Goal: Task Accomplishment & Management: Use online tool/utility

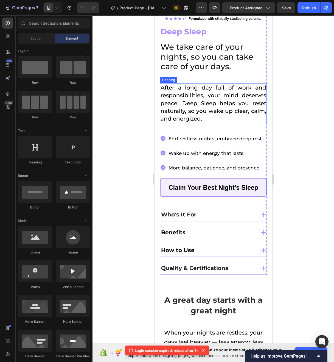
scroll to position [242, 0]
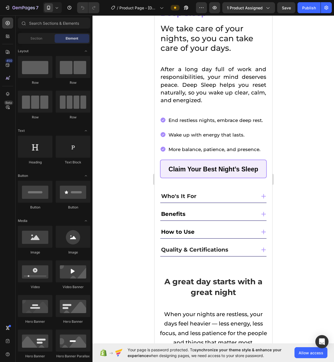
scroll to position [113, 0]
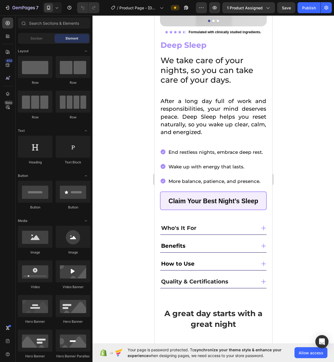
click at [164, 149] on icon at bounding box center [162, 151] width 5 height 5
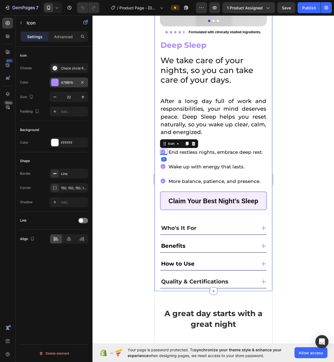
click at [71, 81] on div "A78BFA" at bounding box center [69, 82] width 16 height 5
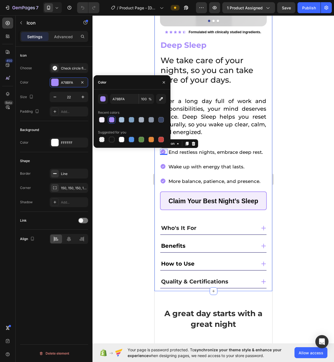
click at [122, 68] on div at bounding box center [213, 188] width 242 height 346
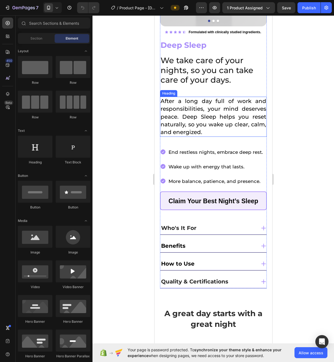
scroll to position [43, 0]
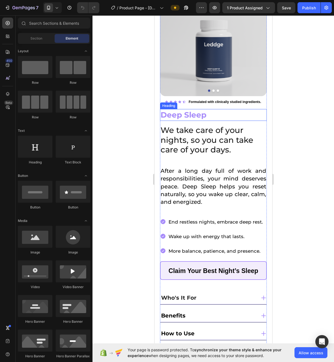
click at [185, 114] on strong "Deep Sleep" at bounding box center [183, 114] width 46 height 9
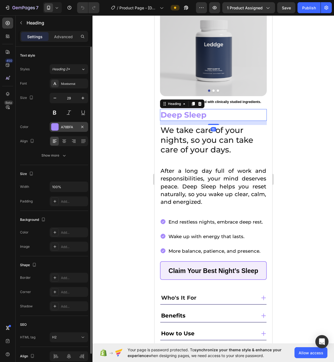
click at [67, 129] on div "A78BFA" at bounding box center [69, 127] width 16 height 5
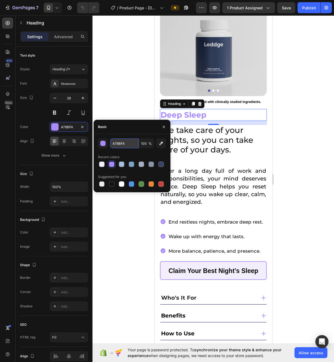
click at [112, 140] on input "A78BFA" at bounding box center [124, 143] width 29 height 10
paste input "#0A2342"
type input "#0A2342"
click at [117, 103] on div at bounding box center [213, 188] width 242 height 346
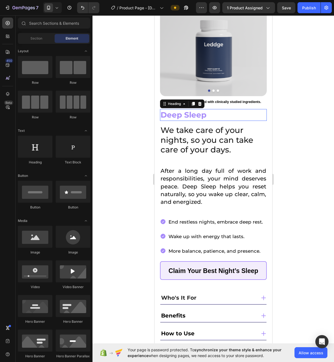
click at [185, 112] on strong "Deep Sleep" at bounding box center [183, 114] width 46 height 9
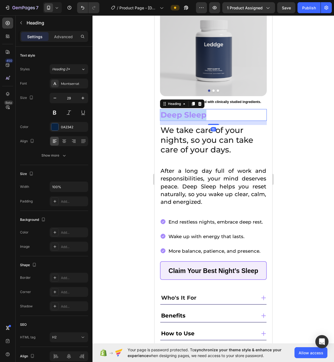
click at [185, 112] on strong "Deep Sleep" at bounding box center [183, 114] width 46 height 9
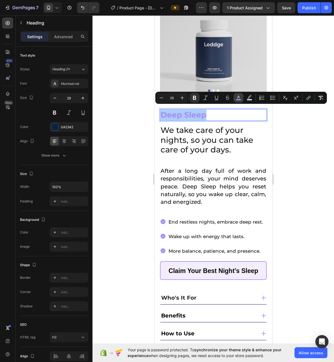
click at [240, 98] on icon "Editor contextual toolbar" at bounding box center [238, 97] width 5 height 5
type input "A78BFA"
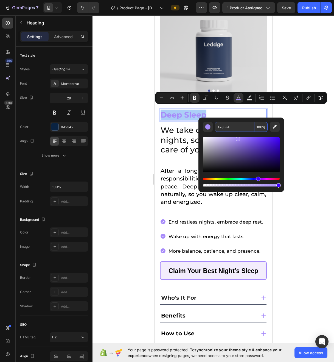
click at [229, 130] on input "A78BFA" at bounding box center [235, 127] width 40 height 10
paste input "#0A2342"
type input "0A2342"
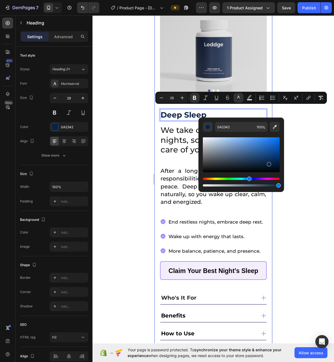
click at [114, 125] on div at bounding box center [213, 188] width 242 height 346
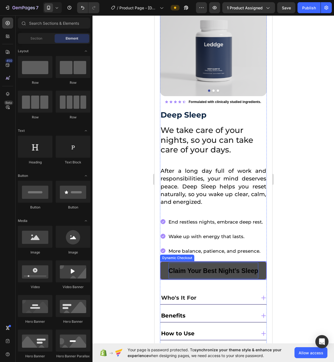
click at [179, 267] on span "Claim Your Best Night’s Sleep" at bounding box center [213, 270] width 90 height 7
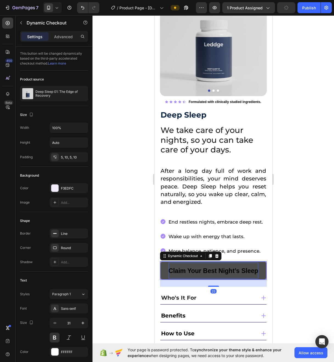
click at [198, 267] on span "Claim Your Best Night’s Sleep" at bounding box center [213, 270] width 90 height 7
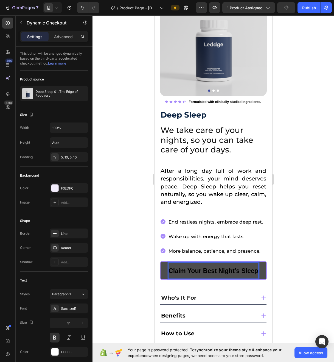
click at [198, 267] on span "Claim Your Best Night’s Sleep" at bounding box center [213, 270] width 90 height 7
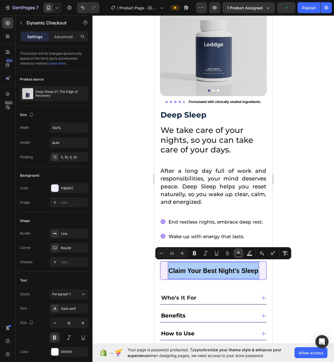
click at [243, 255] on button "color" at bounding box center [239, 253] width 10 height 10
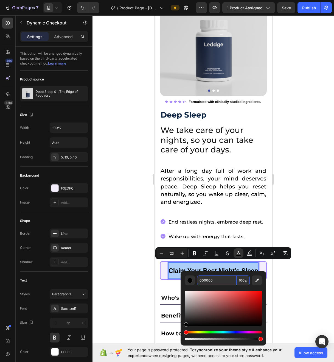
click at [219, 282] on input "000000" at bounding box center [217, 280] width 40 height 10
paste input "#0A2342"
type input "0A2342"
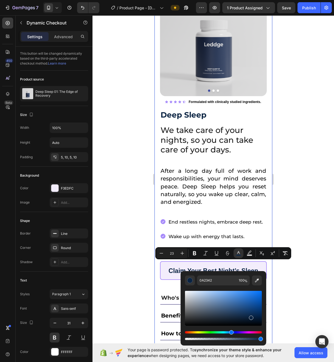
click at [119, 230] on div at bounding box center [213, 188] width 242 height 346
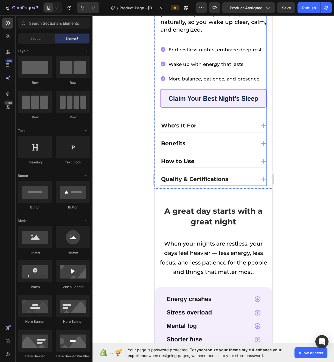
scroll to position [218, 0]
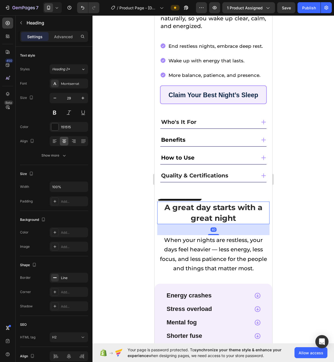
click at [203, 209] on strong "A great day starts with a great night" at bounding box center [213, 213] width 98 height 20
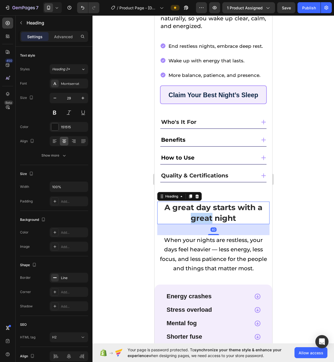
click at [203, 209] on strong "A great day starts with a great night" at bounding box center [213, 213] width 98 height 20
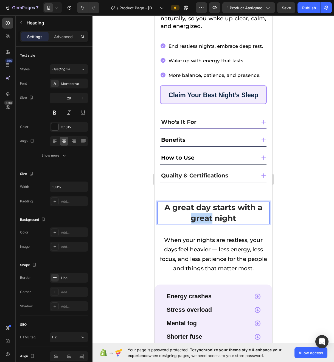
click at [203, 209] on strong "A great day starts with a great night" at bounding box center [213, 213] width 98 height 20
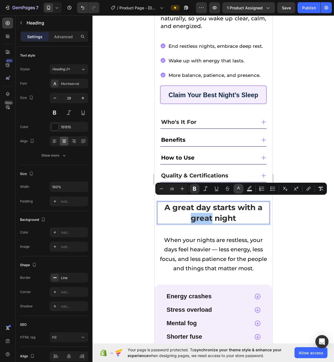
click at [242, 189] on button "color" at bounding box center [239, 189] width 10 height 10
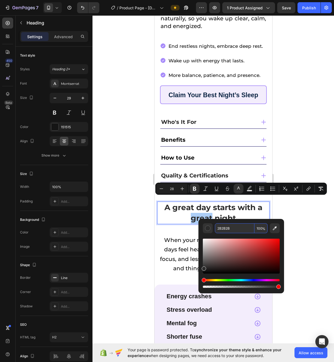
click at [235, 230] on input "2B2B2B" at bounding box center [235, 228] width 40 height 10
paste input "#0A2342"
type input "0A2342"
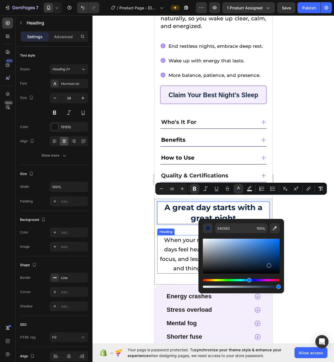
click at [108, 262] on div at bounding box center [213, 188] width 242 height 346
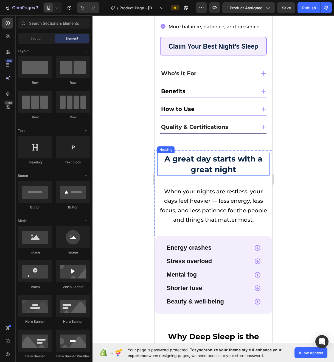
scroll to position [295, 0]
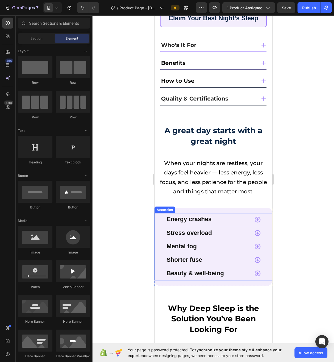
click at [189, 215] on strong "Energy crashes" at bounding box center [188, 218] width 45 height 7
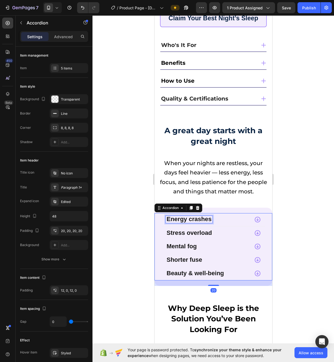
click at [190, 215] on strong "Energy crashes" at bounding box center [188, 218] width 45 height 7
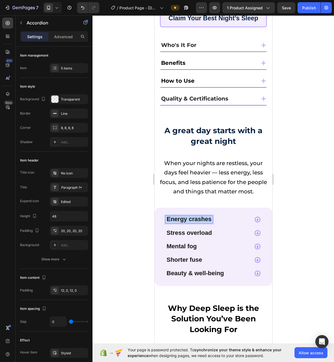
click at [190, 215] on strong "Energy crashes" at bounding box center [188, 218] width 45 height 7
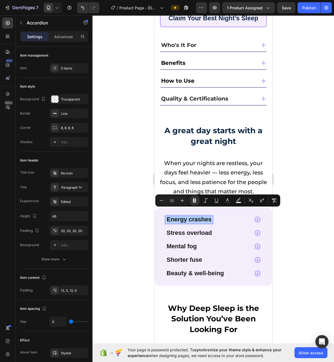
click at [102, 171] on div at bounding box center [213, 188] width 242 height 346
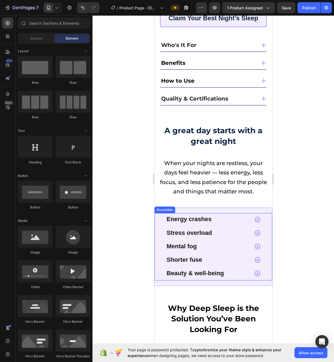
click at [197, 215] on strong "Energy crashes" at bounding box center [188, 218] width 45 height 7
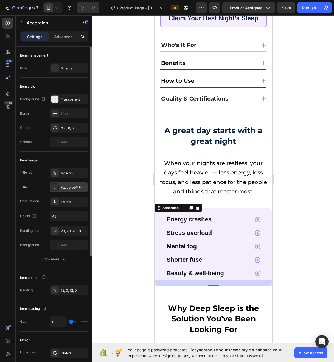
click at [76, 189] on div "Paragraph 1*" at bounding box center [74, 187] width 26 height 5
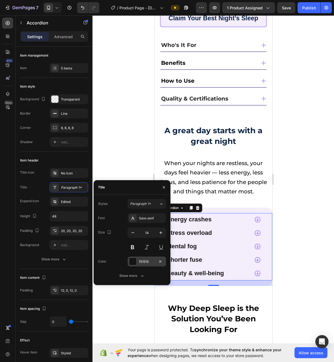
click at [146, 261] on div "151515" at bounding box center [147, 261] width 16 height 5
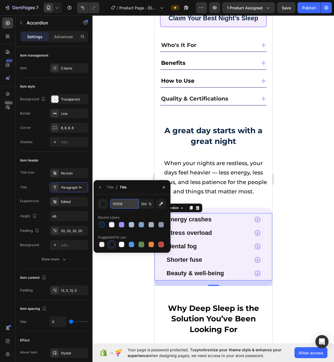
click at [127, 202] on input "151515" at bounding box center [124, 204] width 29 height 10
paste input "#0A2342"
type input "#0A2342"
click at [117, 127] on div at bounding box center [213, 188] width 242 height 346
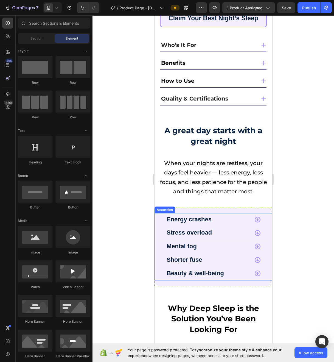
click at [194, 229] on strong "Stress overload" at bounding box center [188, 232] width 45 height 7
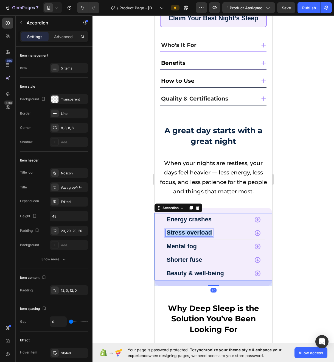
click at [194, 229] on strong "Stress overload" at bounding box center [188, 232] width 45 height 7
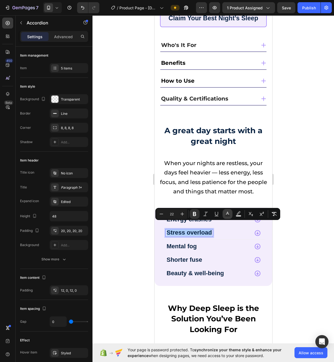
click at [227, 214] on icon "Editor contextual toolbar" at bounding box center [227, 213] width 5 height 5
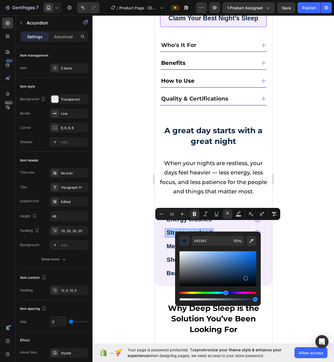
click at [124, 245] on div at bounding box center [213, 188] width 242 height 346
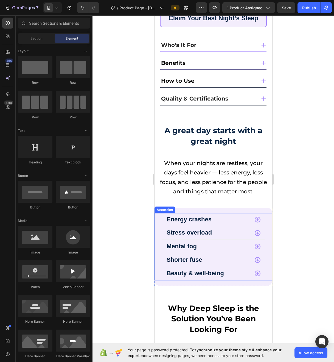
click at [255, 229] on icon at bounding box center [257, 232] width 7 height 7
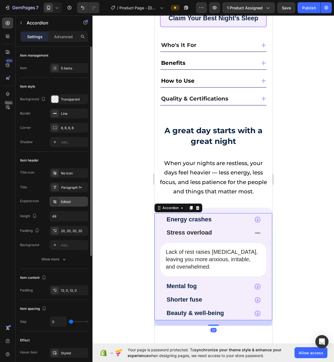
click at [68, 203] on div "Edited" at bounding box center [74, 201] width 26 height 5
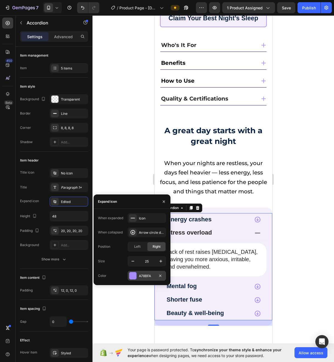
click at [144, 275] on div "A78BFA" at bounding box center [147, 275] width 16 height 5
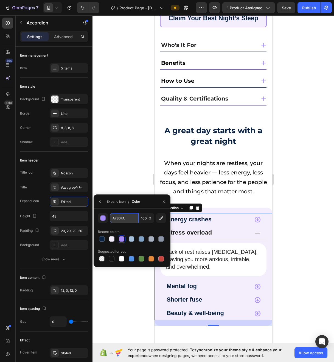
click at [122, 220] on input "A78BFA" at bounding box center [124, 218] width 29 height 10
paste input "#0A2342"
type input "#0A2342"
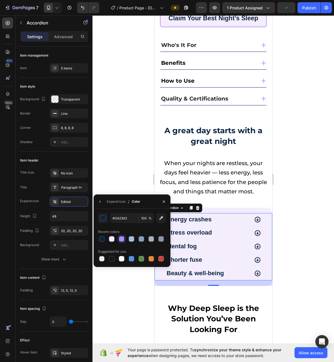
click at [110, 154] on div at bounding box center [213, 188] width 242 height 346
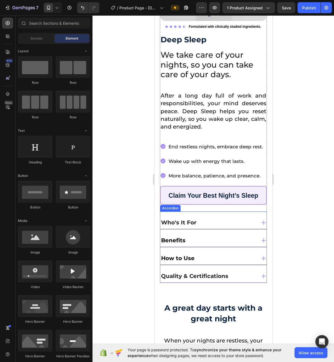
scroll to position [90, 0]
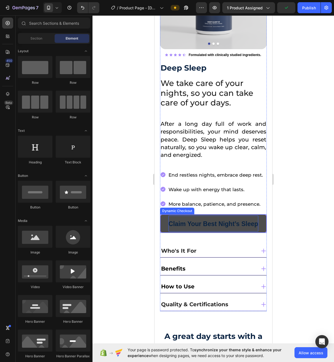
click at [255, 215] on p "Claim Your Best Night’s Sleep" at bounding box center [213, 223] width 90 height 16
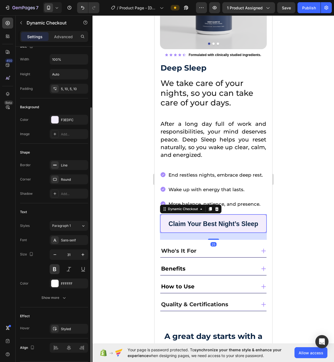
scroll to position [72, 0]
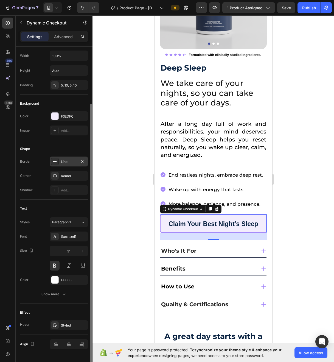
click at [71, 162] on div "Line" at bounding box center [69, 161] width 16 height 5
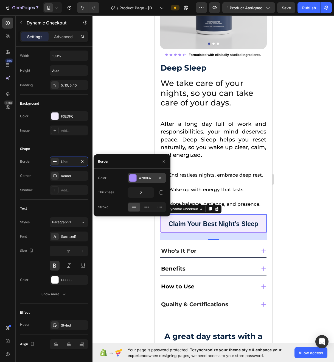
click at [139, 179] on div "A78BFA" at bounding box center [147, 178] width 38 height 10
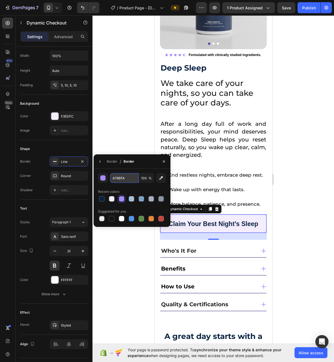
click at [118, 178] on input "A78BFA" at bounding box center [124, 178] width 29 height 10
click at [101, 200] on div at bounding box center [101, 198] width 5 height 5
type input "0A2342"
click at [105, 273] on div at bounding box center [213, 188] width 242 height 346
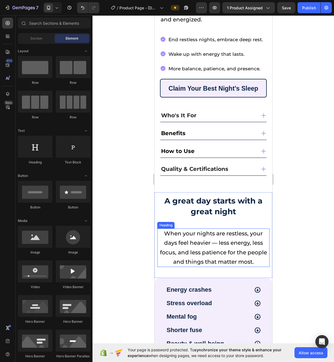
scroll to position [291, 0]
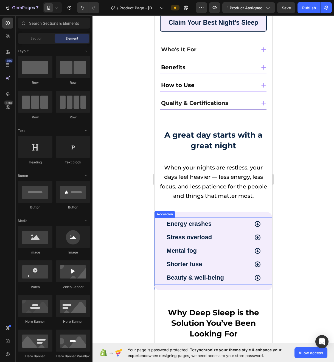
click at [158, 255] on div "Energy crashes Stress overload Mental fog Shorter fuse Beauty & well-being Acco…" at bounding box center [213, 250] width 118 height 67
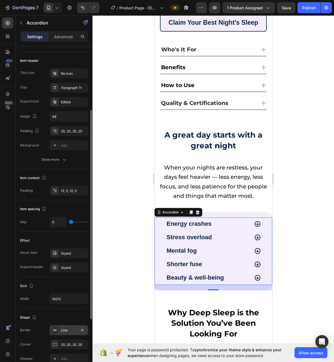
scroll to position [183, 0]
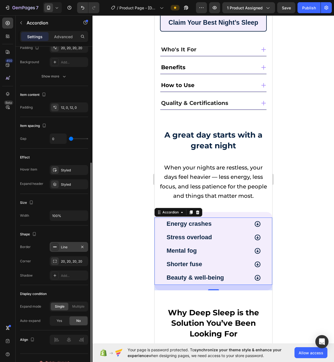
click at [71, 245] on div "Line" at bounding box center [69, 247] width 16 height 5
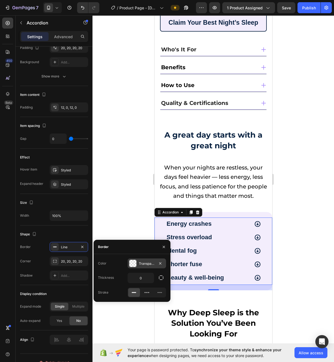
click at [141, 265] on div "Transparent" at bounding box center [147, 263] width 16 height 5
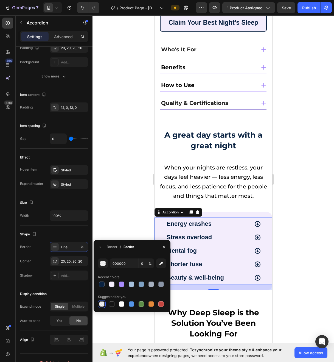
click at [104, 280] on div "Recent colors" at bounding box center [132, 277] width 68 height 9
click at [103, 283] on div at bounding box center [101, 283] width 5 height 5
type input "0A2342"
type input "100"
click at [101, 251] on button "button" at bounding box center [100, 246] width 9 height 9
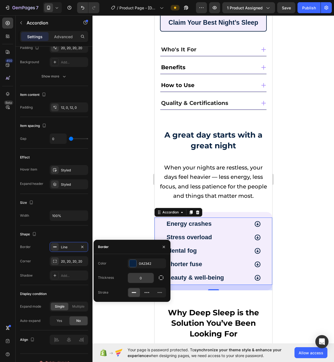
click at [142, 280] on input "0" at bounding box center [141, 278] width 26 height 10
type input "1"
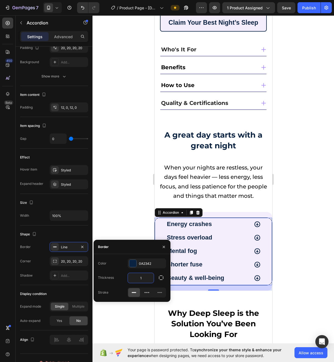
click at [100, 192] on div at bounding box center [213, 188] width 242 height 346
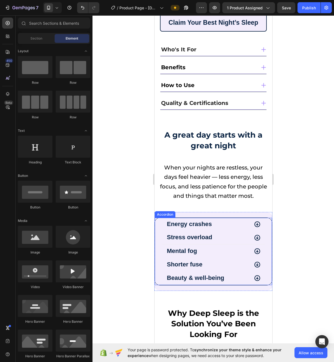
click at [170, 236] on div "Stress overload" at bounding box center [213, 237] width 106 height 13
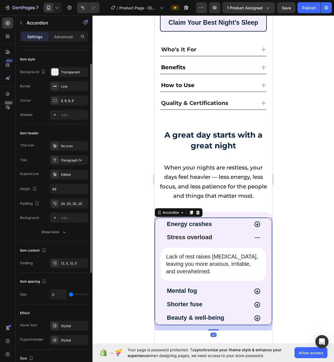
scroll to position [96, 0]
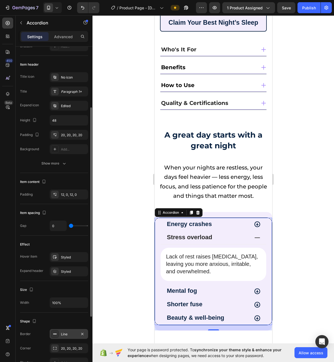
click at [72, 333] on div "Line" at bounding box center [69, 334] width 16 height 5
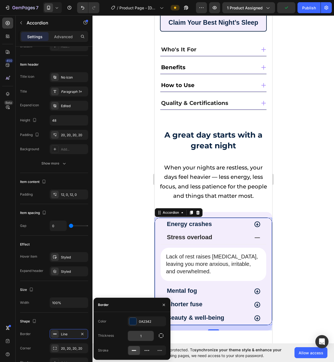
click at [148, 335] on input "1" at bounding box center [141, 336] width 26 height 10
type input "0"
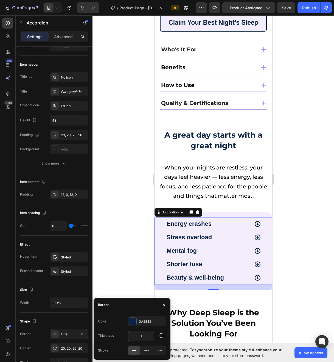
click at [137, 244] on div at bounding box center [213, 188] width 242 height 346
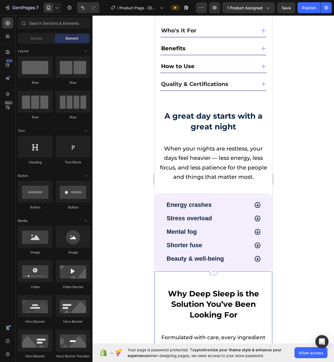
scroll to position [377, 0]
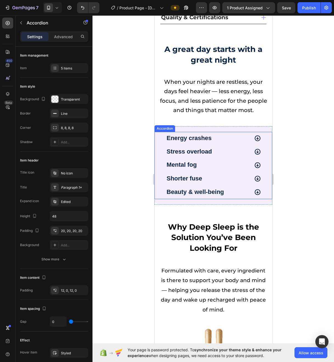
click at [192, 161] on strong "Mental fog" at bounding box center [181, 164] width 30 height 7
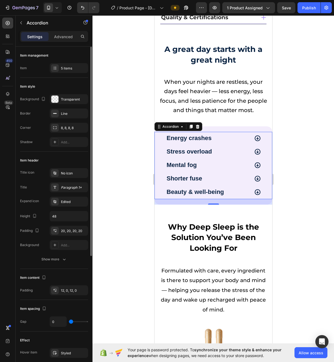
click at [60, 254] on div "Title icon No icon Title Paragraph 1* Expand icon Edited Height 48 Padding 20, …" at bounding box center [54, 216] width 68 height 96
click at [60, 257] on div "Show more" at bounding box center [54, 258] width 26 height 5
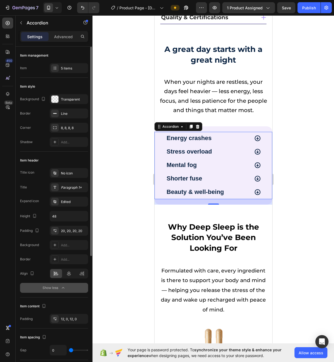
scroll to position [67, 0]
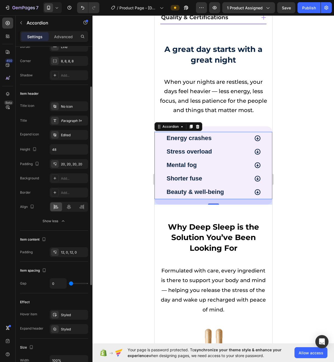
click at [68, 197] on div "Border Add... Align" at bounding box center [54, 199] width 68 height 24
click at [69, 193] on div "Add..." at bounding box center [74, 192] width 26 height 5
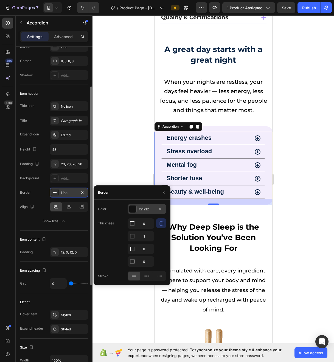
click at [150, 212] on div "121212" at bounding box center [147, 209] width 38 height 10
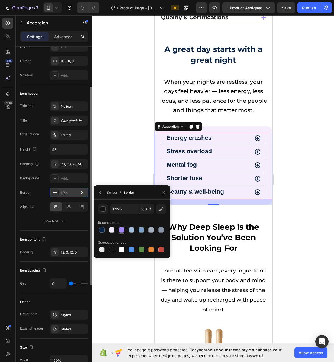
click at [121, 230] on div at bounding box center [121, 229] width 5 height 5
type input "A78BFA"
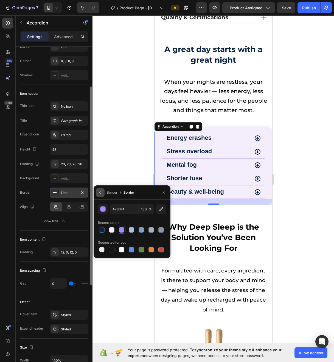
click at [104, 196] on button "button" at bounding box center [100, 192] width 9 height 9
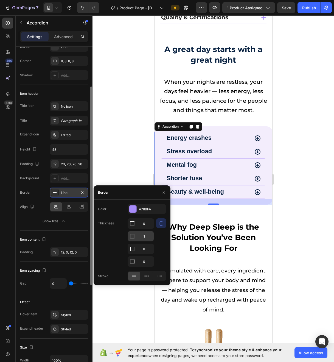
click at [145, 240] on input "1" at bounding box center [141, 236] width 26 height 10
type input "2"
click at [116, 142] on div at bounding box center [213, 188] width 242 height 346
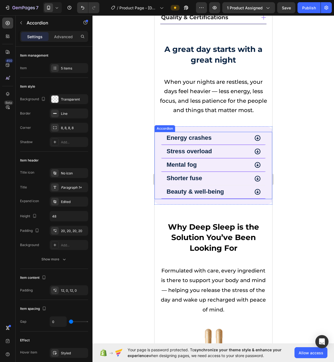
click at [192, 175] on strong "Shorter fuse" at bounding box center [184, 178] width 36 height 7
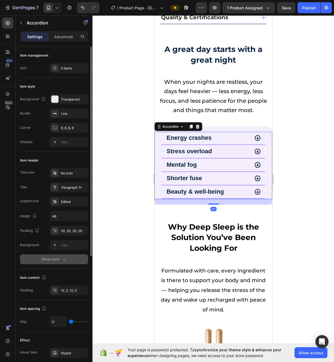
click at [42, 259] on div "Show more" at bounding box center [54, 258] width 26 height 5
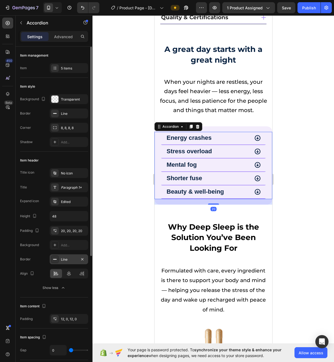
click at [75, 260] on div "Line" at bounding box center [69, 259] width 16 height 5
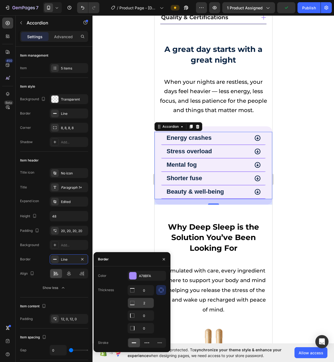
click at [147, 306] on input "2" at bounding box center [141, 303] width 26 height 10
type input "1"
click at [111, 198] on div at bounding box center [213, 188] width 242 height 346
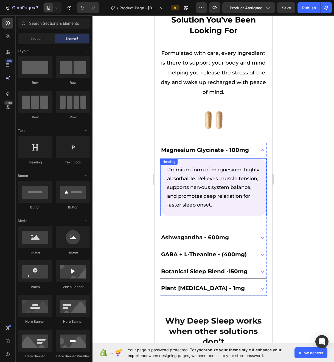
scroll to position [492, 0]
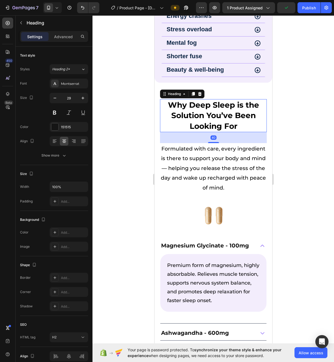
click at [208, 119] on strong "Why Deep Sleep is the Solution You’ve Been Looking For" at bounding box center [213, 115] width 91 height 30
click at [61, 125] on div "151515" at bounding box center [69, 127] width 16 height 5
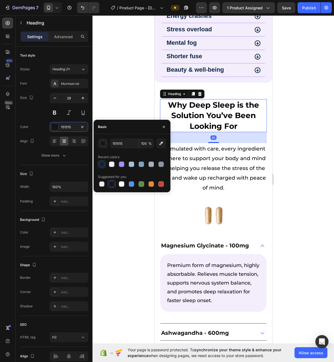
click at [103, 163] on div at bounding box center [101, 163] width 5 height 5
type input "0A2342"
click at [104, 95] on div at bounding box center [213, 188] width 242 height 346
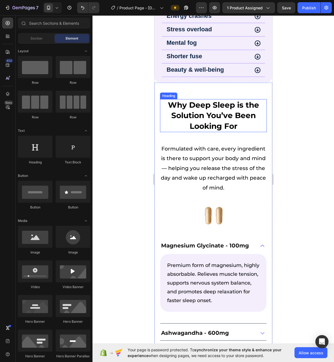
click at [198, 113] on strong "Why Deep Sleep is the Solution You’ve Been Looking For" at bounding box center [213, 115] width 91 height 30
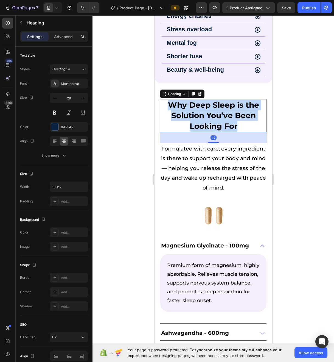
click at [198, 113] on strong "Why Deep Sleep is the Solution You’ve Been Looking For" at bounding box center [213, 115] width 91 height 30
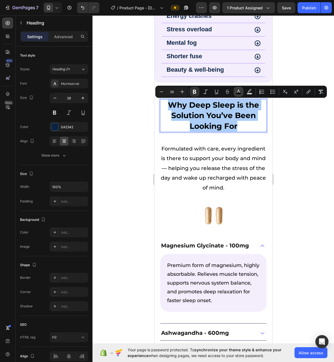
click at [239, 91] on icon "Editor contextual toolbar" at bounding box center [238, 91] width 5 height 5
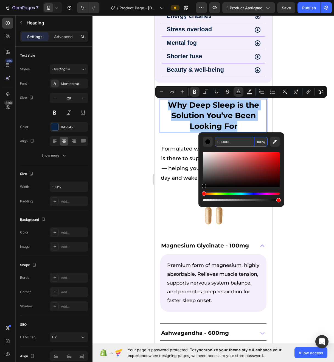
click at [223, 142] on input "000000" at bounding box center [235, 142] width 40 height 10
click at [235, 143] on input "000000" at bounding box center [235, 142] width 40 height 10
click at [221, 141] on input "000000" at bounding box center [235, 142] width 40 height 10
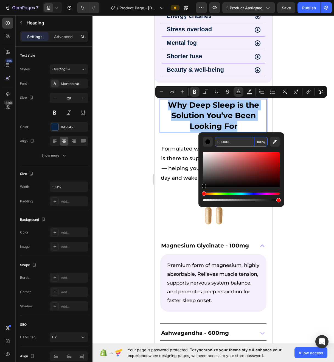
click at [221, 141] on input "000000" at bounding box center [235, 142] width 40 height 10
paste input "#0A2342"
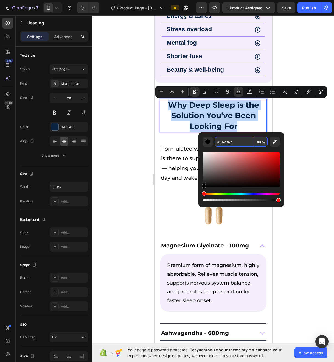
type input "0A2342"
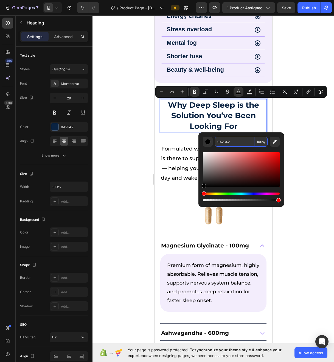
click at [116, 185] on div at bounding box center [213, 188] width 242 height 346
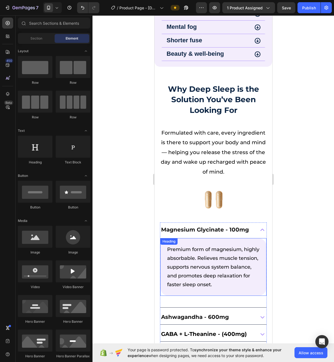
scroll to position [511, 0]
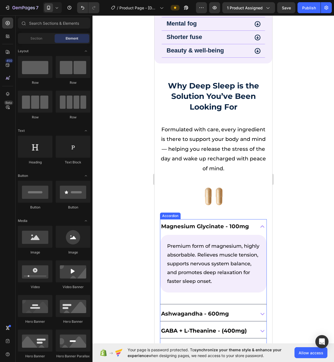
click at [187, 226] on span "Magnesium Glycinate - 100mg" at bounding box center [205, 226] width 88 height 7
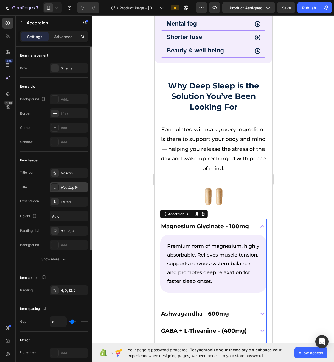
click at [69, 184] on div "Heading 5*" at bounding box center [69, 187] width 38 height 10
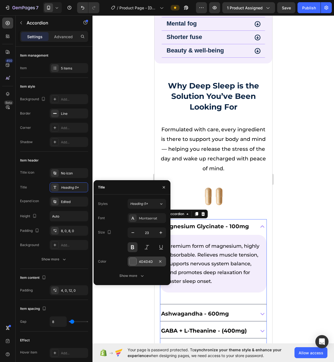
click at [142, 260] on div "4D4D4D" at bounding box center [147, 261] width 16 height 5
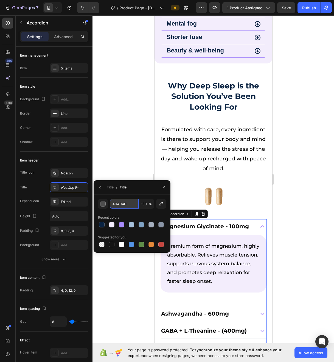
click at [124, 206] on input "4D4D4D" at bounding box center [124, 204] width 29 height 10
paste input "#0A2342"
type input "#0A2342"
click at [119, 129] on div at bounding box center [213, 188] width 242 height 346
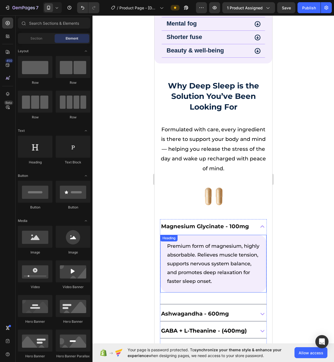
scroll to position [577, 0]
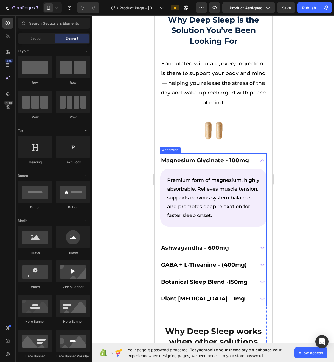
click at [188, 246] on span "Ashwagandha - 600mg" at bounding box center [195, 247] width 68 height 7
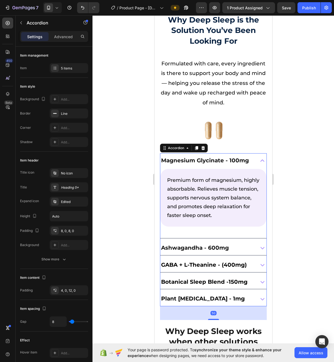
click at [188, 246] on span "Ashwagandha - 600mg" at bounding box center [195, 247] width 68 height 7
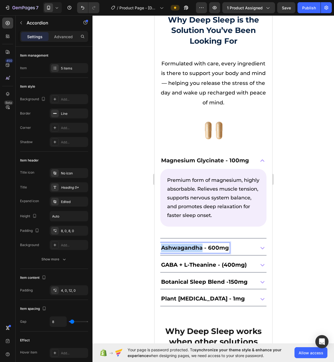
click at [188, 246] on span "Ashwagandha - 600mg" at bounding box center [195, 247] width 68 height 7
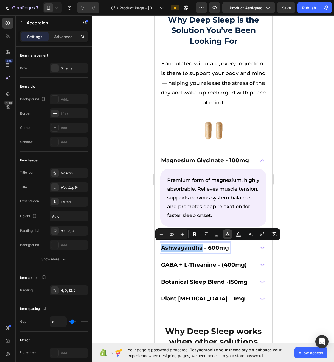
click at [229, 234] on icon "Editor contextual toolbar" at bounding box center [227, 233] width 5 height 5
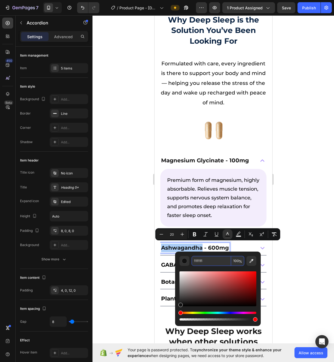
click at [208, 260] on input "111111" at bounding box center [212, 261] width 40 height 10
paste input "#0A2342"
type input "0A2342"
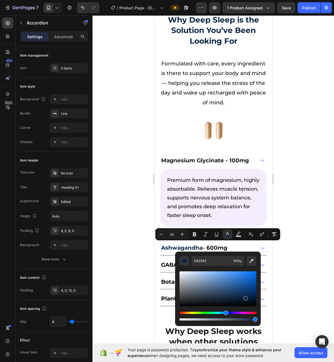
click at [125, 285] on div at bounding box center [213, 188] width 242 height 346
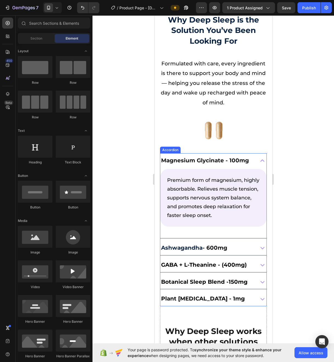
scroll to position [656, 0]
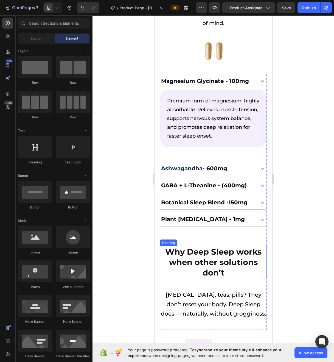
click at [198, 258] on strong "Why Deep Sleep works when other solutions don’t" at bounding box center [213, 262] width 96 height 30
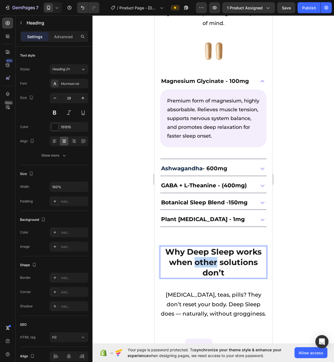
click at [199, 256] on strong "Why Deep Sleep works when other solutions don’t" at bounding box center [213, 262] width 96 height 30
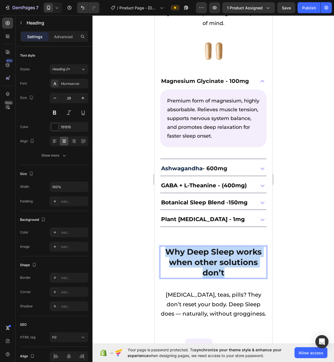
click at [199, 256] on strong "Why Deep Sleep works when other solutions don’t" at bounding box center [213, 262] width 96 height 30
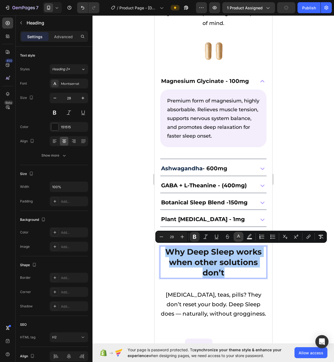
click at [236, 236] on icon "Editor contextual toolbar" at bounding box center [238, 236] width 5 height 5
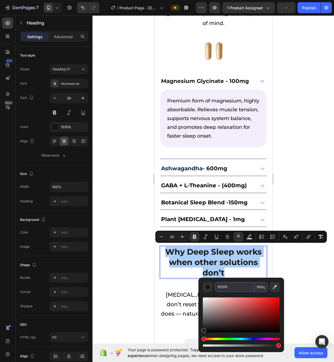
click at [233, 288] on input "151515" at bounding box center [235, 287] width 40 height 10
paste input "#0A2342"
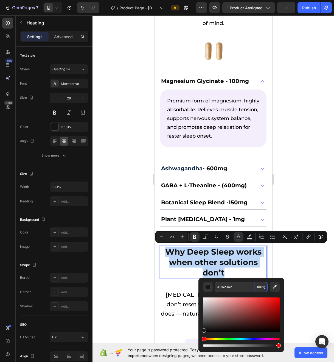
type input "0A2342"
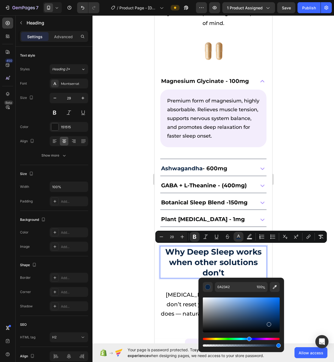
click at [127, 315] on div at bounding box center [213, 188] width 242 height 346
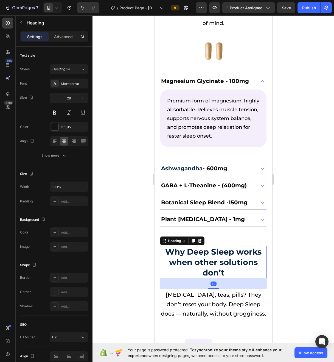
click at [207, 258] on strong "Why Deep Sleep works when other solutions don’t" at bounding box center [213, 262] width 96 height 30
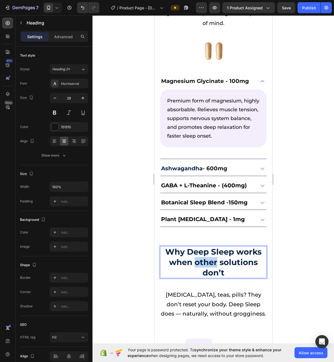
click at [207, 258] on strong "Why Deep Sleep works when other solutions don’t" at bounding box center [213, 262] width 96 height 30
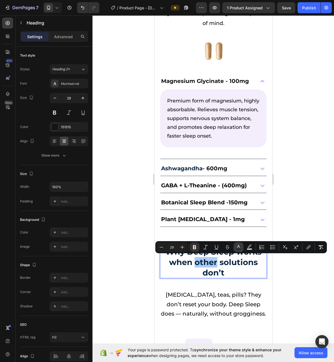
click at [235, 247] on button "color" at bounding box center [239, 247] width 10 height 10
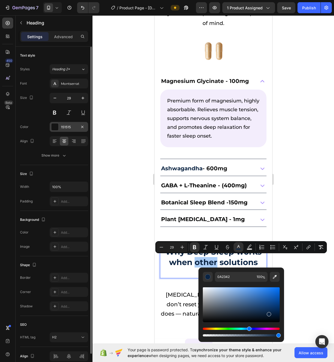
click at [76, 126] on div "151515" at bounding box center [69, 127] width 16 height 5
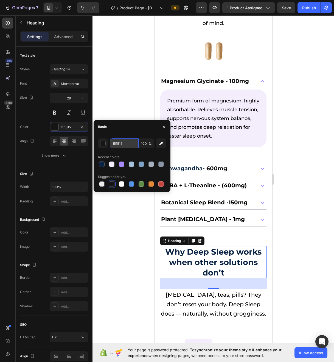
click at [125, 142] on input "151515" at bounding box center [124, 143] width 29 height 10
click at [103, 163] on div at bounding box center [101, 163] width 5 height 5
type input "0A2342"
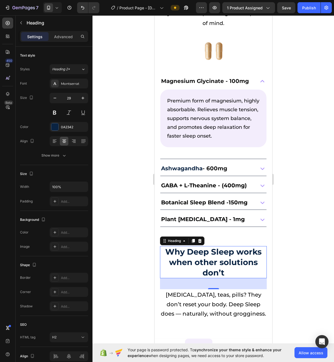
click at [106, 243] on div at bounding box center [213, 188] width 242 height 346
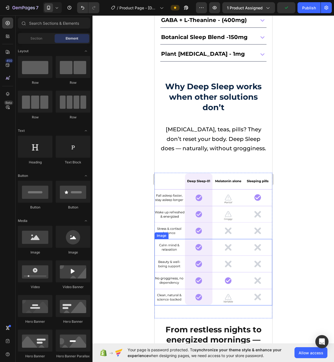
scroll to position [966, 0]
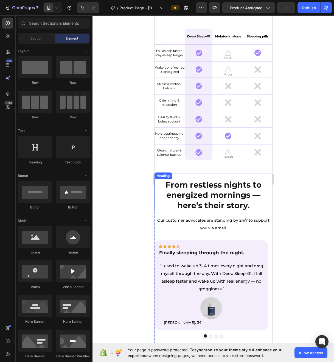
click at [214, 186] on strong "From restless nights to energized mornings — here’s their story." at bounding box center [213, 195] width 96 height 30
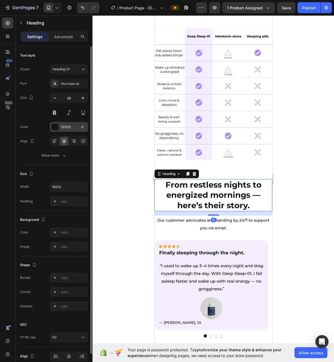
click at [70, 130] on div "151515" at bounding box center [69, 127] width 38 height 10
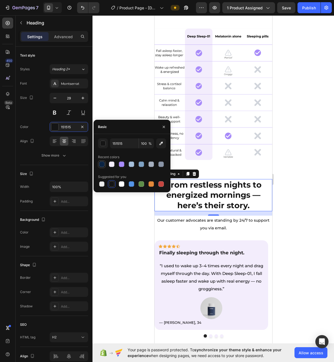
click at [101, 162] on div at bounding box center [101, 163] width 5 height 5
type input "0A2342"
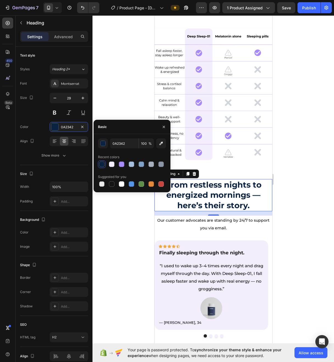
click at [111, 235] on div at bounding box center [213, 188] width 242 height 346
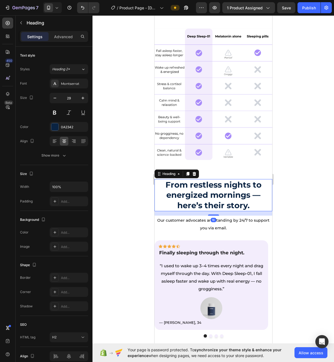
click at [234, 185] on strong "From restless nights to energized mornings — here’s their story." at bounding box center [213, 195] width 96 height 30
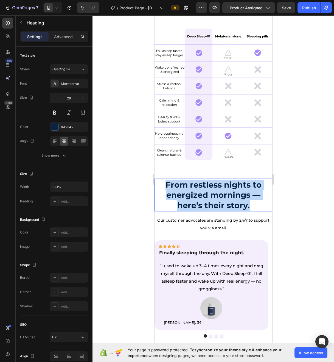
click at [234, 185] on strong "From restless nights to energized mornings — here’s their story." at bounding box center [213, 195] width 96 height 30
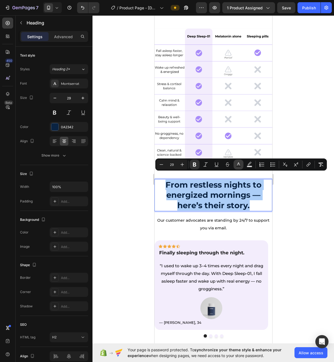
click at [241, 166] on rect "Editor contextual toolbar" at bounding box center [238, 166] width 5 height 1
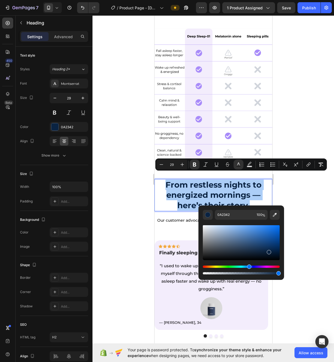
click at [111, 243] on div at bounding box center [213, 188] width 242 height 346
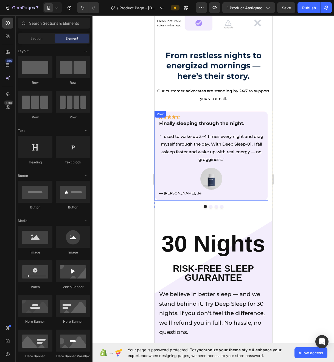
scroll to position [1100, 0]
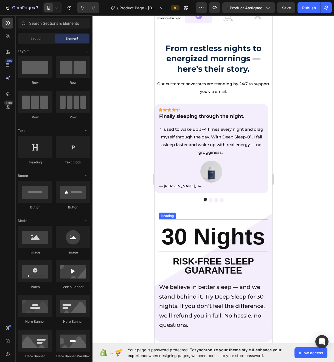
click at [210, 236] on span "30 Nights" at bounding box center [213, 236] width 104 height 26
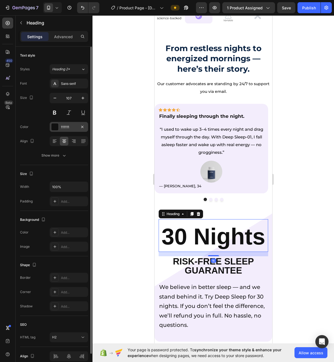
click at [68, 131] on div "111111" at bounding box center [69, 127] width 38 height 10
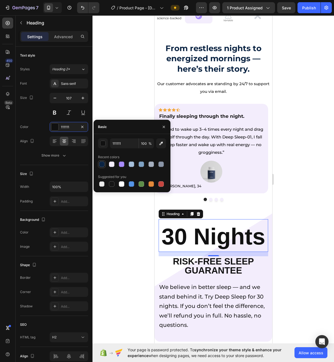
click at [102, 165] on div at bounding box center [101, 163] width 5 height 5
type input "0A2342"
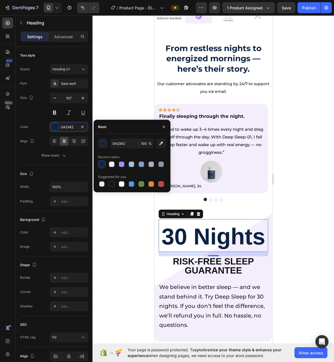
click at [120, 269] on div at bounding box center [213, 188] width 242 height 346
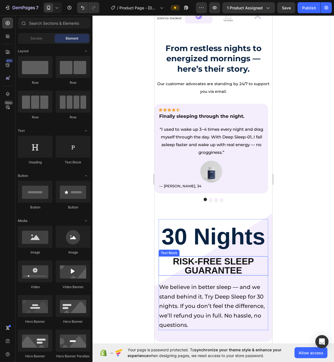
click at [219, 268] on p "Risk-Free Sleep Guarantee" at bounding box center [213, 266] width 108 height 18
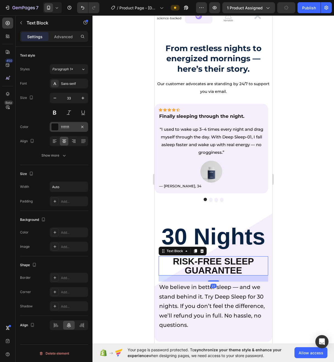
click at [66, 131] on div "111111" at bounding box center [69, 127] width 38 height 10
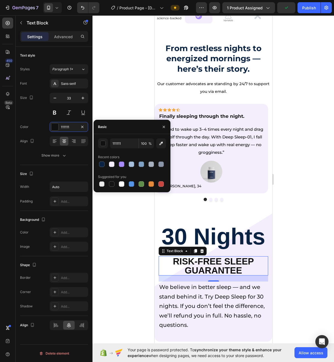
click at [104, 166] on div at bounding box center [101, 163] width 5 height 5
type input "0A2342"
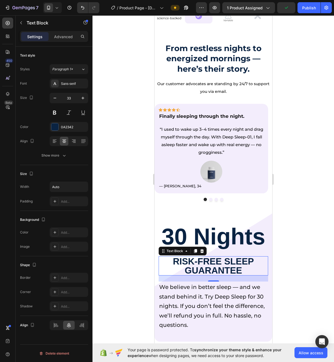
click at [127, 277] on div at bounding box center [213, 188] width 242 height 346
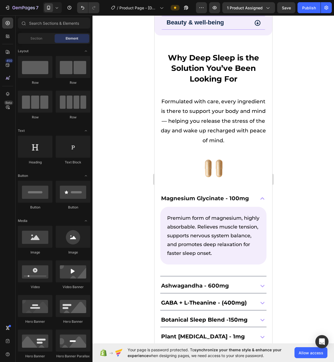
scroll to position [535, 0]
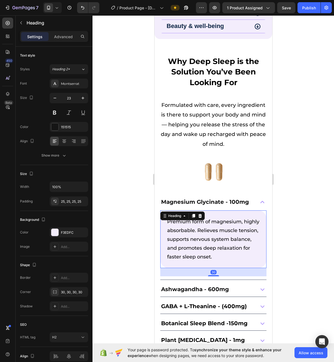
click at [202, 255] on span "Premium form of magnesium, highly absorbable. Relieves muscle tension, supports…" at bounding box center [213, 238] width 92 height 41
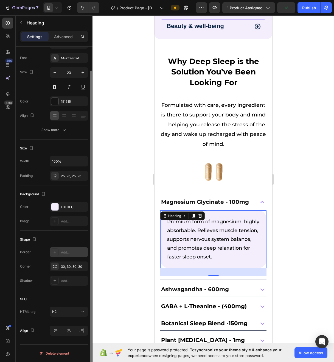
click at [67, 252] on div "Add..." at bounding box center [74, 252] width 26 height 5
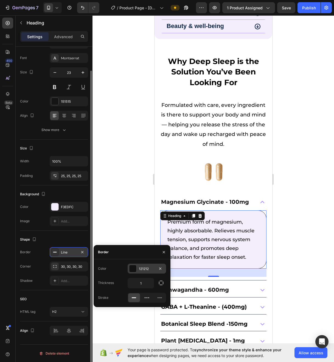
click at [136, 268] on div at bounding box center [132, 268] width 7 height 7
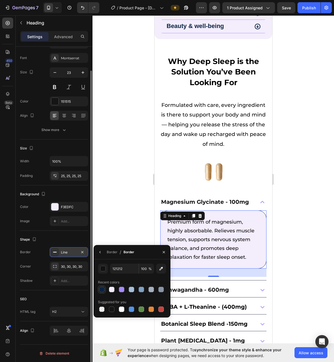
click at [102, 291] on div at bounding box center [101, 289] width 5 height 5
type input "0A2342"
click at [118, 203] on div at bounding box center [213, 188] width 242 height 346
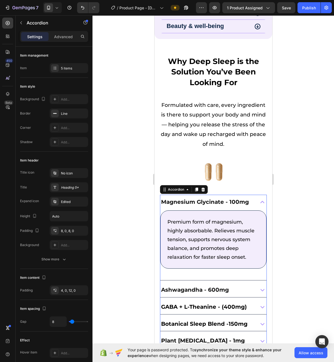
click at [239, 287] on div "Ashwagandha - 600mg" at bounding box center [207, 290] width 94 height 10
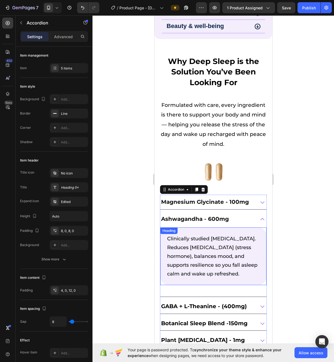
click at [174, 239] on span "Clinically studied [MEDICAL_DATA]. Reduces [MEDICAL_DATA] (stress hormone), bal…" at bounding box center [212, 255] width 90 height 41
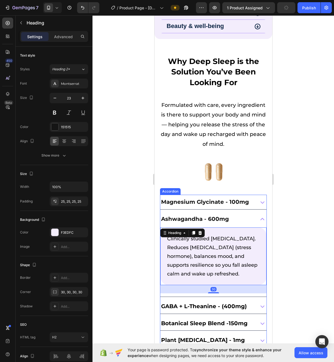
click at [166, 200] on span "Magnesium Glycinate - 100mg" at bounding box center [205, 201] width 88 height 7
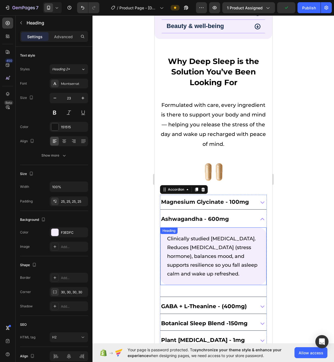
click at [188, 243] on span "Clinically studied [MEDICAL_DATA]. Reduces [MEDICAL_DATA] (stress hormone), bal…" at bounding box center [212, 255] width 90 height 41
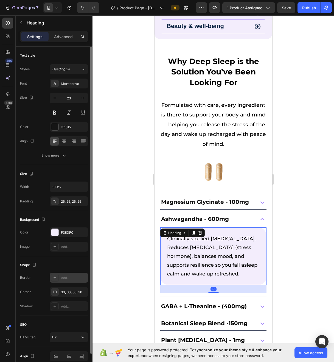
click at [65, 276] on div "Add..." at bounding box center [74, 277] width 26 height 5
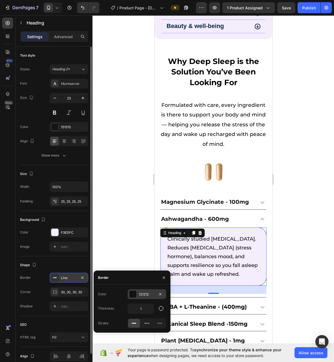
click at [134, 293] on div at bounding box center [132, 293] width 7 height 7
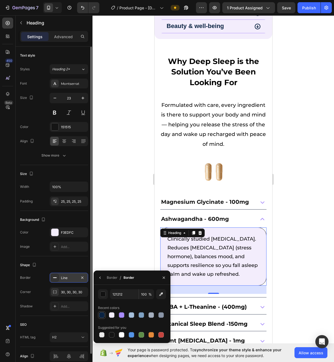
click at [100, 314] on div at bounding box center [101, 314] width 5 height 5
type input "0A2342"
click at [106, 230] on div at bounding box center [213, 188] width 242 height 346
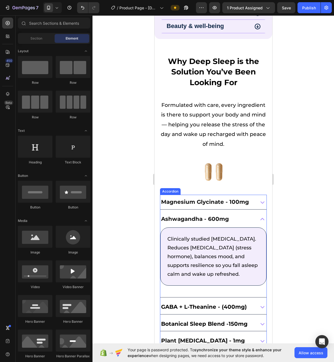
click at [217, 198] on p "Magnesium Glycinate - 100mg" at bounding box center [205, 202] width 88 height 9
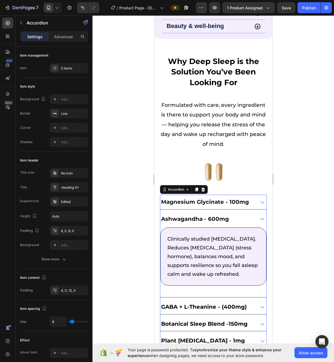
click at [251, 198] on div "Magnesium Glycinate - 100mg" at bounding box center [213, 202] width 106 height 15
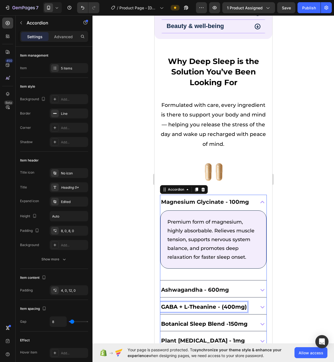
click at [239, 308] on span "GABA + L-Theanine - (400mg)" at bounding box center [204, 306] width 86 height 7
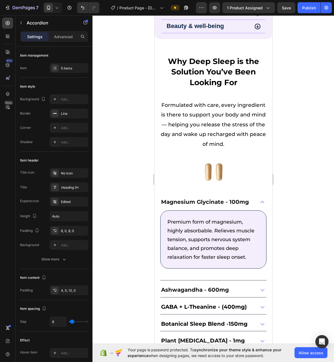
click at [250, 305] on div "GABA + L-Theanine - (400mg)" at bounding box center [213, 306] width 106 height 15
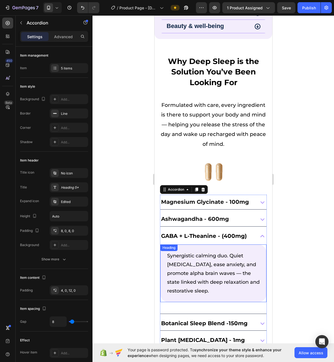
scroll to position [558, 0]
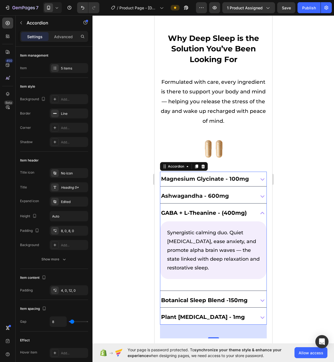
click at [216, 277] on div "Synergistic calming duo. Quiet [MEDICAL_DATA], ease anxiety, and promote alpha …" at bounding box center [213, 254] width 106 height 66
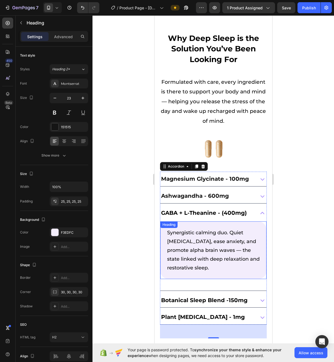
click at [200, 274] on h2 "Synergistic calming duo. Quiet [MEDICAL_DATA], ease anxiety, and promote alpha …" at bounding box center [213, 250] width 106 height 58
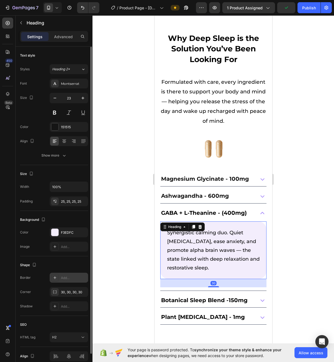
click at [73, 282] on div "Add..." at bounding box center [69, 278] width 38 height 10
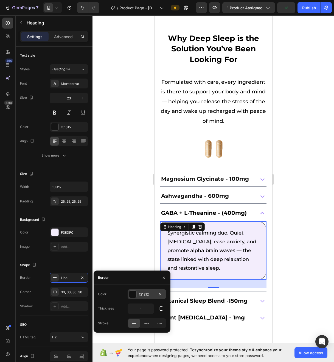
click at [142, 296] on div "121212" at bounding box center [147, 294] width 16 height 5
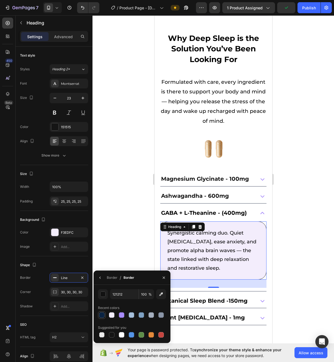
click at [104, 318] on div at bounding box center [102, 314] width 7 height 7
type input "0A2342"
click at [102, 222] on div at bounding box center [213, 188] width 242 height 346
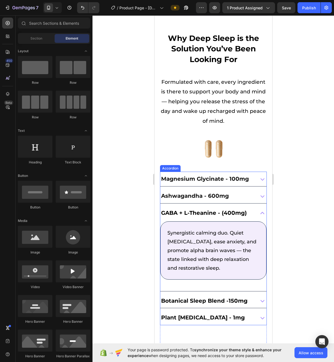
click at [258, 300] on icon at bounding box center [262, 300] width 8 height 8
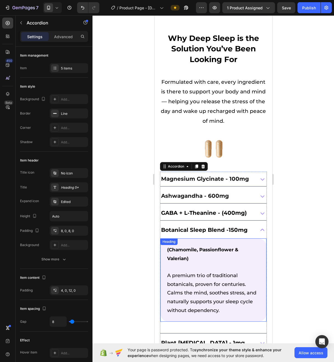
click at [213, 299] on span "A premium trio of traditional botanicals, proven for centuries. Calms the mind,…" at bounding box center [211, 292] width 89 height 41
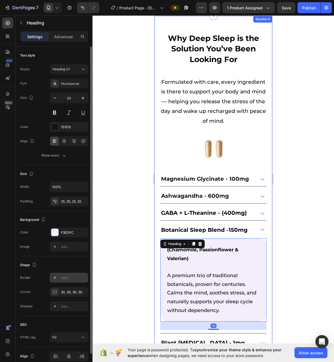
click at [65, 276] on div "Add..." at bounding box center [74, 277] width 26 height 5
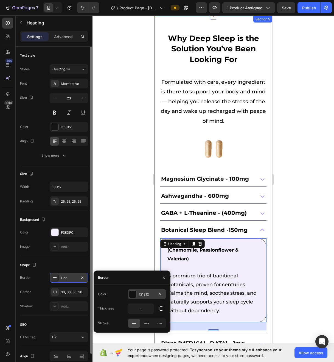
click at [141, 296] on div "121212" at bounding box center [147, 294] width 16 height 5
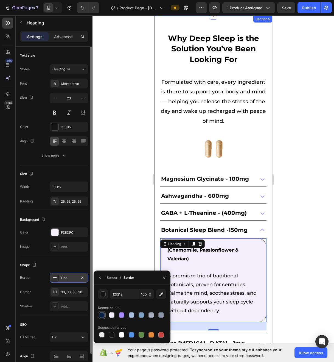
click at [100, 317] on div at bounding box center [101, 314] width 5 height 5
type input "0A2342"
click at [98, 238] on div at bounding box center [213, 188] width 242 height 346
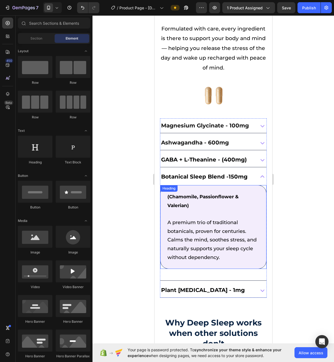
scroll to position [640, 0]
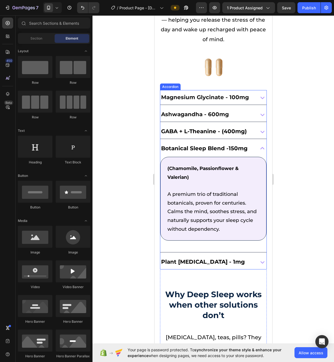
click at [221, 258] on span "Plant [MEDICAL_DATA] - 1mg" at bounding box center [203, 261] width 84 height 7
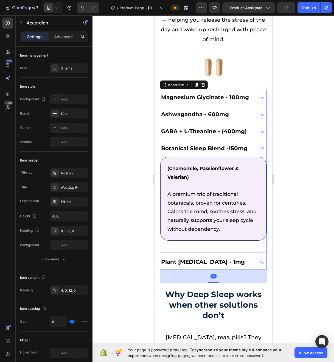
click at [237, 259] on div "Plant [MEDICAL_DATA] - 1mg" at bounding box center [207, 262] width 94 height 10
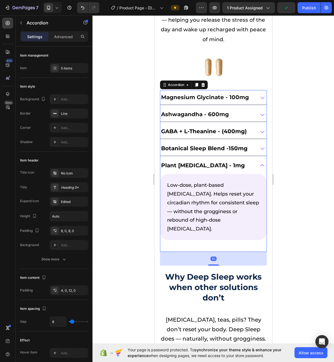
click at [193, 221] on h2 "Low-dose, plant-based [MEDICAL_DATA]. Helps reset your circadian rhythm for con…" at bounding box center [213, 207] width 106 height 66
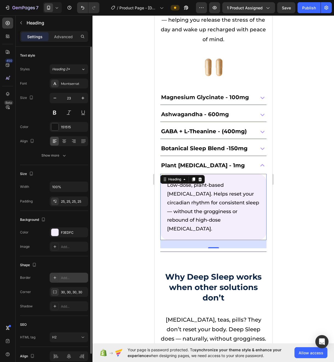
click at [74, 281] on div "Add..." at bounding box center [69, 278] width 38 height 10
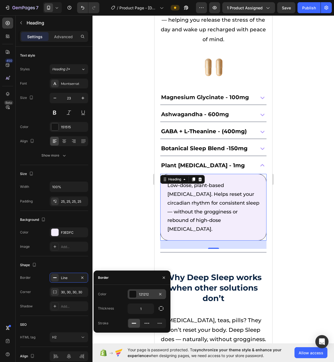
click at [146, 298] on div "121212" at bounding box center [147, 294] width 38 height 10
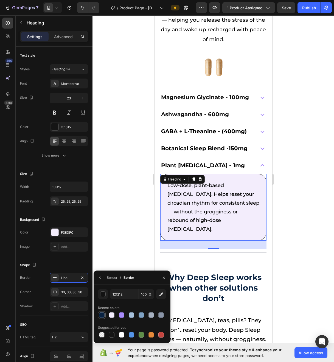
click at [101, 318] on div at bounding box center [102, 315] width 8 height 8
type input "0A2342"
click at [98, 233] on div at bounding box center [213, 188] width 242 height 346
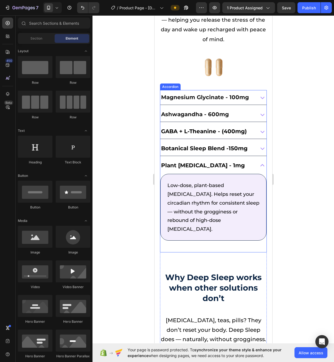
click at [258, 99] on icon at bounding box center [262, 97] width 8 height 8
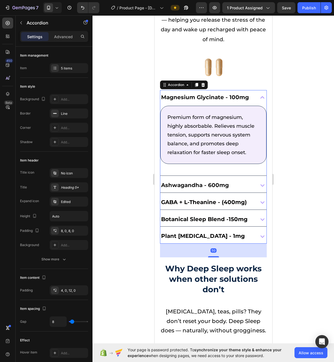
click at [122, 214] on div at bounding box center [213, 188] width 242 height 346
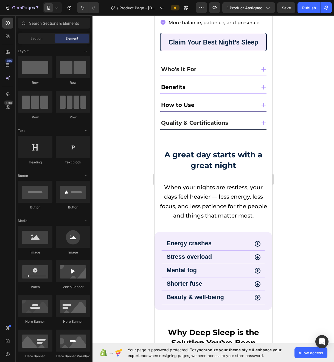
scroll to position [219, 0]
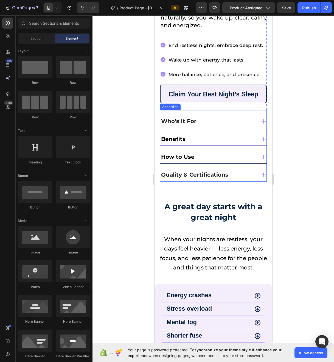
click at [220, 116] on div "Who's It For" at bounding box center [208, 121] width 96 height 10
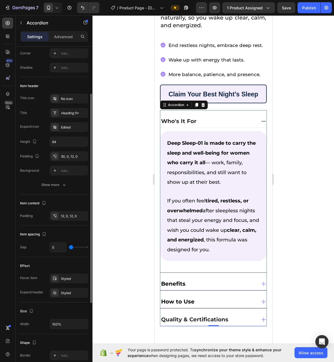
scroll to position [0, 0]
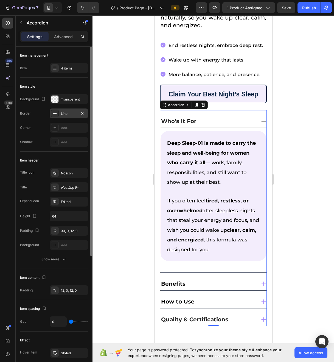
click at [72, 117] on div "Line" at bounding box center [69, 113] width 38 height 10
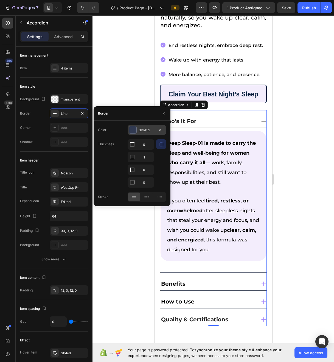
click at [151, 133] on div "313A52" at bounding box center [147, 130] width 38 height 10
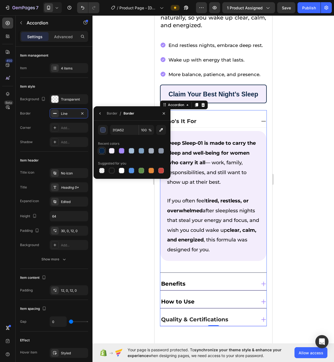
click at [100, 148] on div at bounding box center [101, 150] width 5 height 5
type input "0A2342"
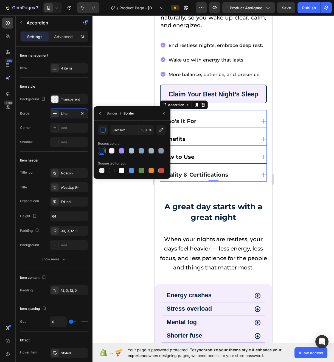
click at [126, 73] on div at bounding box center [213, 188] width 242 height 346
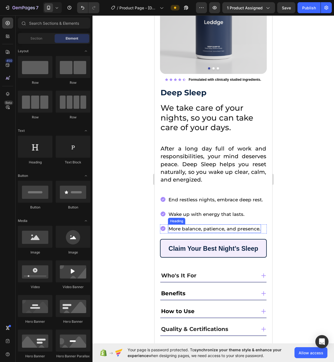
scroll to position [58, 0]
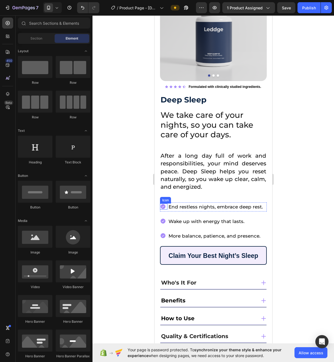
click at [164, 204] on icon at bounding box center [162, 206] width 5 height 5
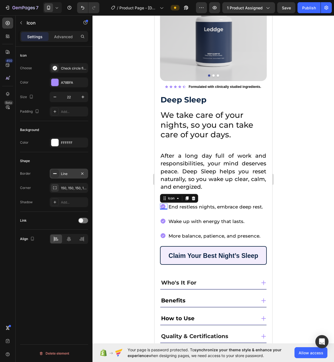
click at [72, 174] on div "Line" at bounding box center [69, 173] width 16 height 5
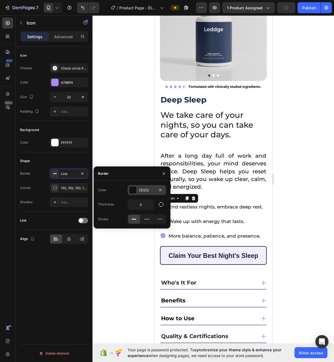
click at [133, 188] on div at bounding box center [132, 189] width 7 height 7
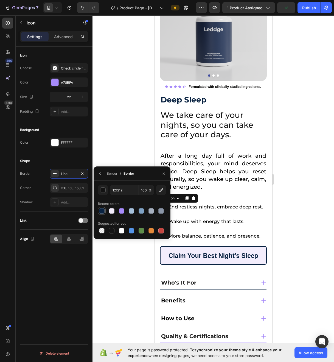
click at [102, 212] on div at bounding box center [101, 210] width 5 height 5
type input "0A2342"
click at [107, 117] on div at bounding box center [213, 188] width 242 height 346
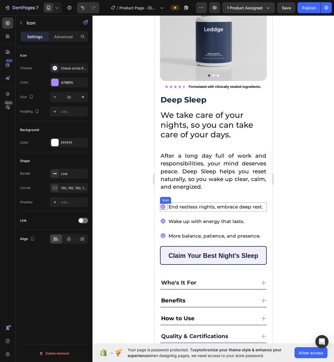
click at [165, 204] on icon at bounding box center [162, 206] width 5 height 5
click at [68, 174] on div "Line" at bounding box center [69, 173] width 16 height 5
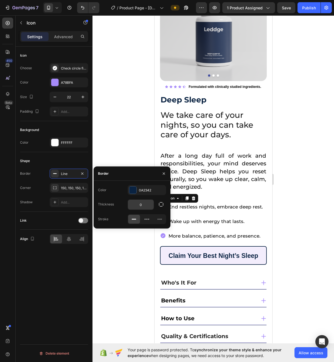
click at [141, 204] on input "0" at bounding box center [141, 205] width 26 height 10
type input "1"
click at [103, 127] on div at bounding box center [213, 188] width 242 height 346
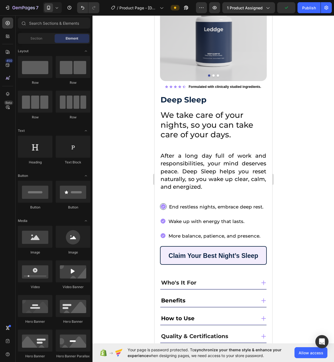
click at [140, 200] on div at bounding box center [213, 188] width 242 height 346
click at [78, 10] on button "Undo/Redo" at bounding box center [82, 7] width 11 height 11
click at [116, 144] on div at bounding box center [213, 188] width 242 height 346
click at [180, 120] on span "We take care of your nights, so you can take care of your days." at bounding box center [206, 124] width 93 height 29
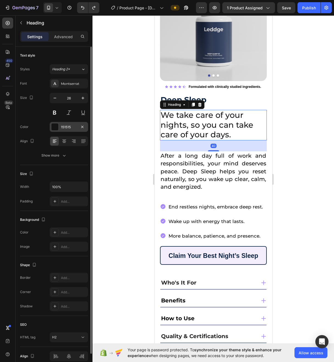
click at [70, 128] on div "151515" at bounding box center [69, 127] width 16 height 5
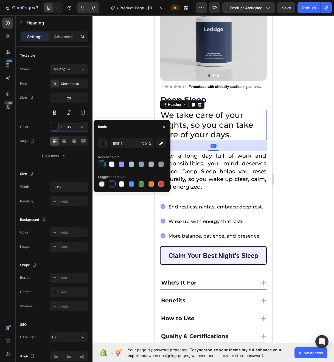
click at [101, 162] on div at bounding box center [101, 163] width 5 height 5
type input "0A2342"
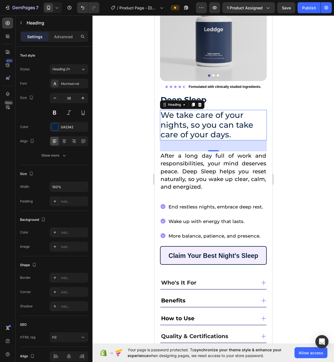
click at [102, 90] on div at bounding box center [213, 188] width 242 height 346
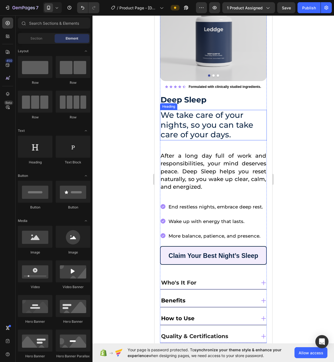
click at [201, 121] on span "We take care of your nights, so you can take care of your days." at bounding box center [206, 124] width 93 height 29
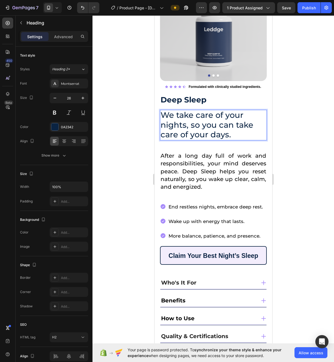
click at [206, 121] on span "We take care of your nights, so you can take care of your days." at bounding box center [206, 124] width 93 height 29
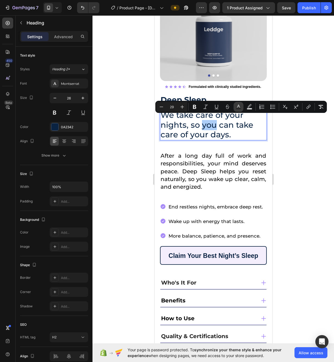
click at [238, 107] on icon "Editor contextual toolbar" at bounding box center [238, 106] width 5 height 5
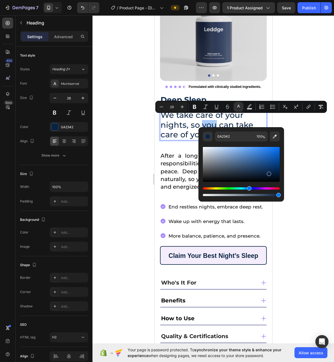
click at [280, 76] on div at bounding box center [213, 188] width 242 height 346
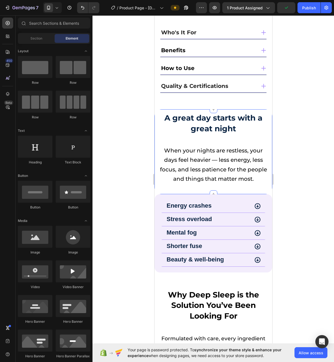
scroll to position [392, 0]
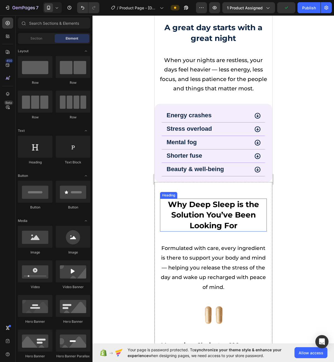
click at [249, 222] on h2 "Why Deep Sleep is the Solution You’ve Been Looking For" at bounding box center [213, 214] width 107 height 33
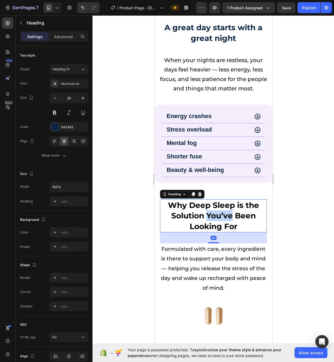
click at [208, 212] on strong "Why Deep Sleep is the Solution You’ve Been Looking For" at bounding box center [213, 215] width 91 height 30
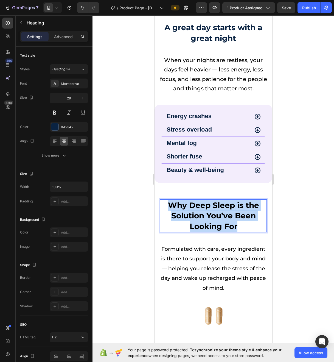
click at [208, 212] on strong "Why Deep Sleep is the Solution You’ve Been Looking For" at bounding box center [213, 215] width 91 height 30
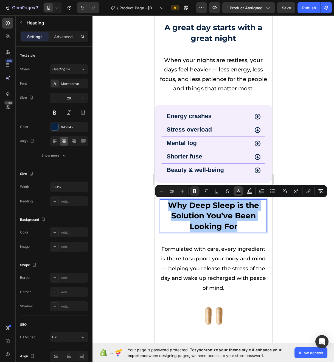
click at [241, 192] on icon "Editor contextual toolbar" at bounding box center [238, 190] width 5 height 5
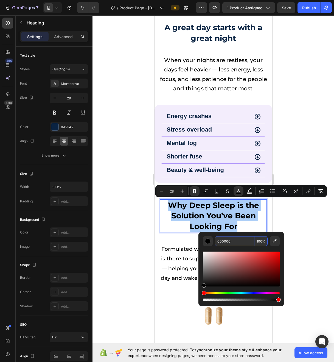
click at [232, 237] on input "000000" at bounding box center [235, 241] width 40 height 10
paste input "#0A2342"
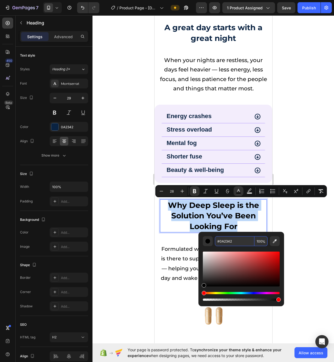
type input "0A2342"
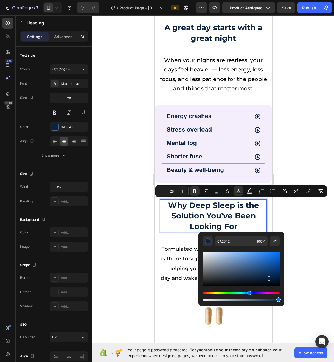
click at [121, 227] on div at bounding box center [213, 188] width 242 height 346
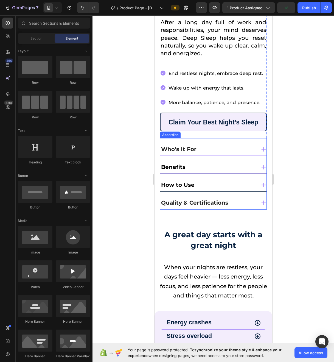
scroll to position [198, 0]
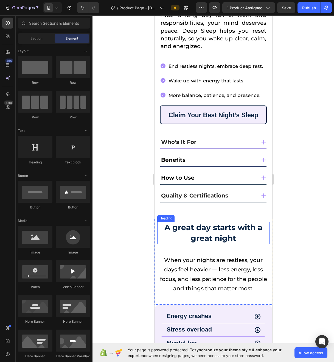
click at [218, 226] on h2 "A great day starts with a great night" at bounding box center [213, 232] width 112 height 22
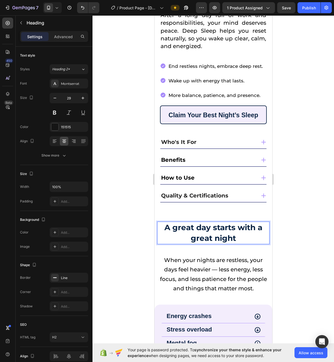
click at [218, 226] on h2 "A great day starts with a great night" at bounding box center [213, 232] width 112 height 22
click at [218, 226] on p "A great day starts with a great night" at bounding box center [213, 232] width 111 height 21
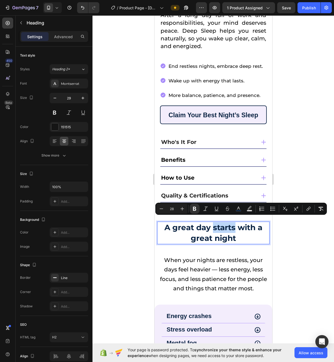
click at [218, 226] on p "A great day starts with a great night" at bounding box center [213, 232] width 111 height 21
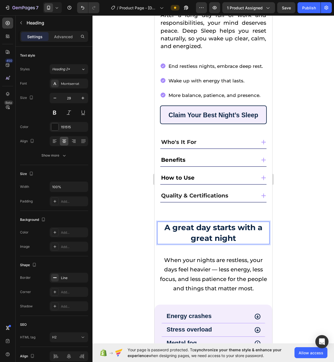
click at [218, 226] on strong "A great day starts with a great night" at bounding box center [213, 233] width 98 height 20
click at [217, 226] on strong "A great day starts with a great night" at bounding box center [213, 233] width 98 height 20
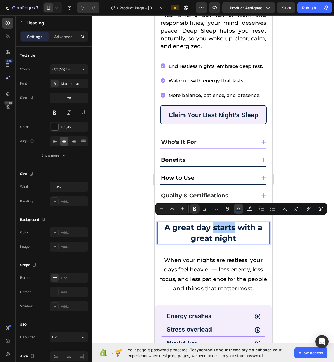
click at [239, 206] on icon "Editor contextual toolbar" at bounding box center [238, 208] width 5 height 5
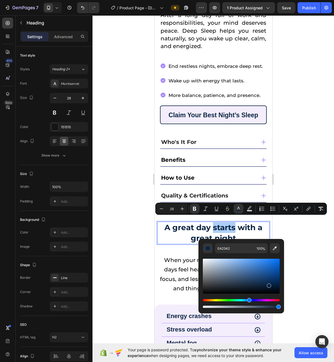
click at [302, 173] on div at bounding box center [213, 188] width 242 height 346
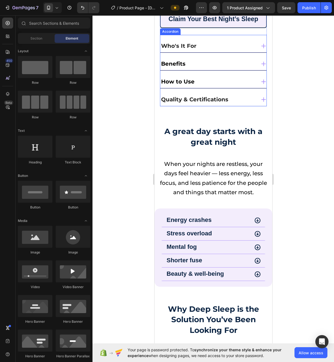
scroll to position [298, 0]
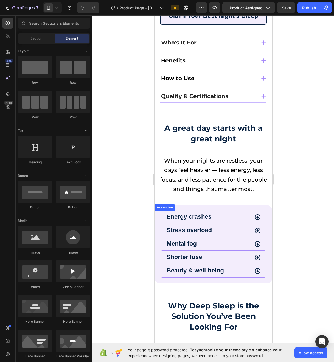
click at [206, 213] on strong "Energy crashes" at bounding box center [188, 216] width 45 height 7
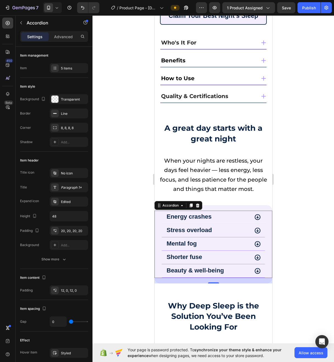
click at [203, 213] on strong "Energy crashes" at bounding box center [188, 216] width 45 height 7
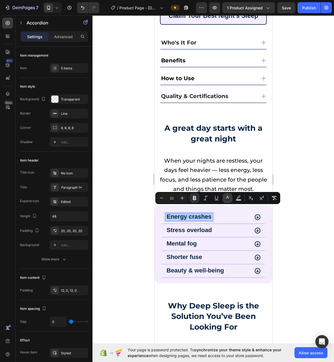
click at [228, 196] on icon "Editor contextual toolbar" at bounding box center [227, 197] width 3 height 3
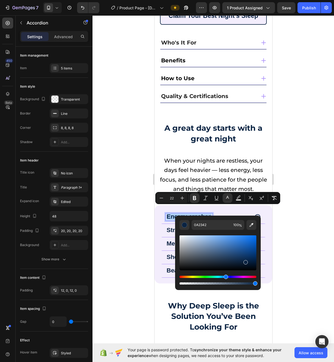
click at [304, 159] on div at bounding box center [213, 188] width 242 height 346
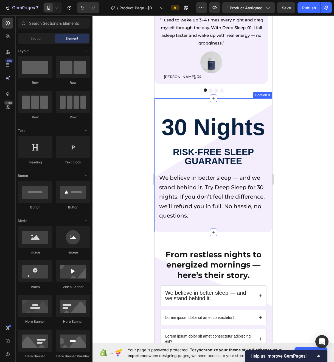
scroll to position [1293, 0]
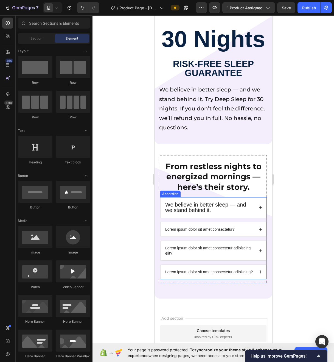
click at [212, 182] on strong "From restless nights to energized mornings — here’s their story." at bounding box center [213, 176] width 96 height 30
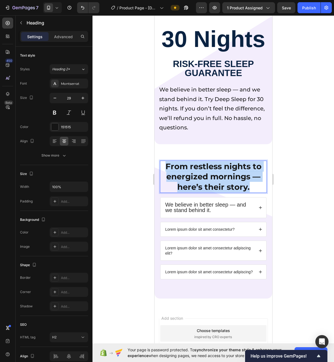
click at [212, 182] on strong "From restless nights to energized mornings — here’s their story." at bounding box center [213, 176] width 96 height 30
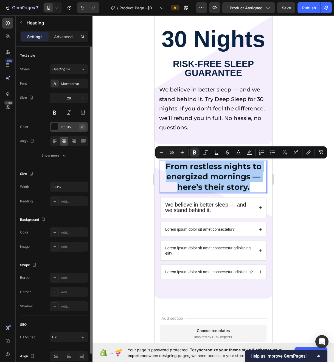
click at [81, 130] on div at bounding box center [82, 126] width 7 height 7
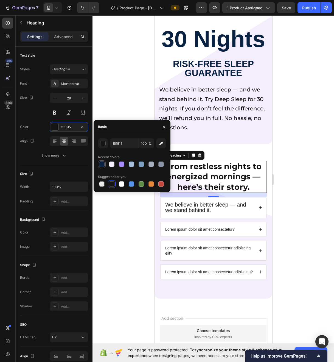
click at [100, 163] on div at bounding box center [101, 163] width 5 height 5
type input "0A2342"
click at [123, 226] on div at bounding box center [213, 188] width 242 height 346
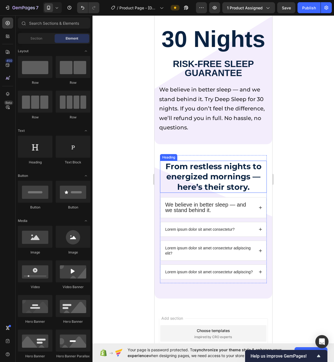
click at [198, 174] on strong "From restless nights to energized mornings — here’s their story." at bounding box center [213, 176] width 96 height 30
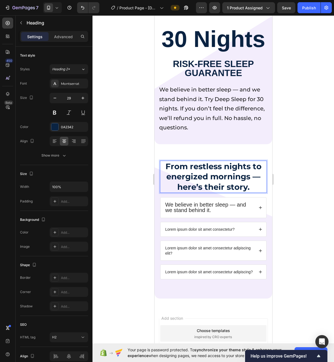
click at [198, 174] on strong "From restless nights to energized mornings — here’s their story." at bounding box center [213, 176] width 96 height 30
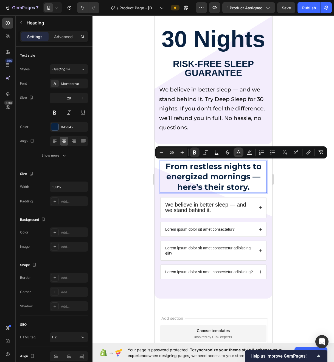
click at [236, 153] on icon "Editor contextual toolbar" at bounding box center [238, 152] width 5 height 5
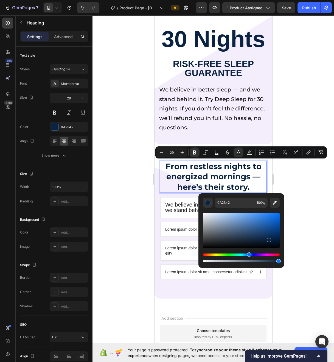
click at [301, 113] on div at bounding box center [213, 188] width 242 height 346
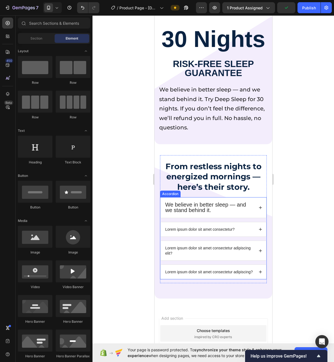
click at [235, 215] on div "We believe in better sleep — and we stand behind it." at bounding box center [213, 207] width 106 height 20
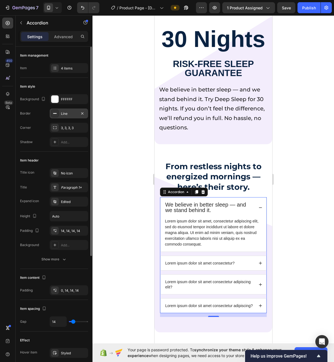
click at [74, 112] on div "Line" at bounding box center [69, 113] width 16 height 5
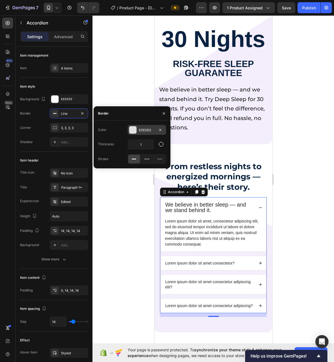
click at [145, 133] on div "E0E0E0" at bounding box center [147, 130] width 38 height 10
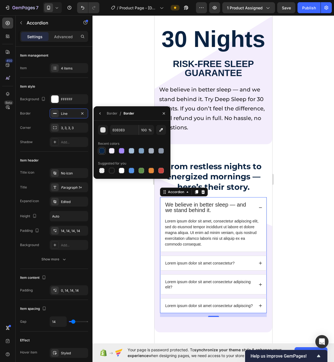
click at [103, 153] on div at bounding box center [101, 150] width 5 height 5
type input "0A2342"
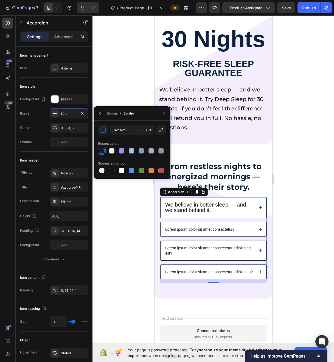
click at [334, 163] on div at bounding box center [213, 188] width 242 height 346
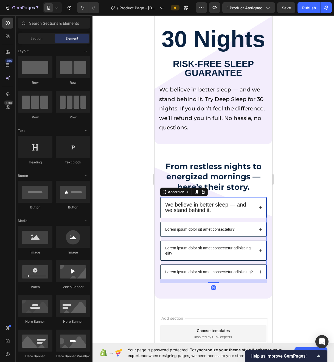
click at [251, 214] on div "We believe in better sleep — and we stand behind it." at bounding box center [213, 207] width 106 height 20
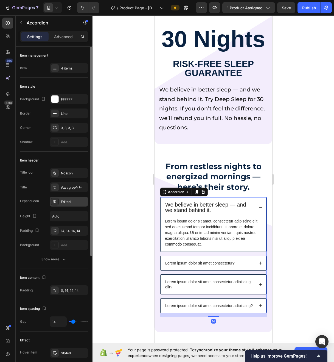
click at [69, 201] on div "Edited" at bounding box center [74, 201] width 26 height 5
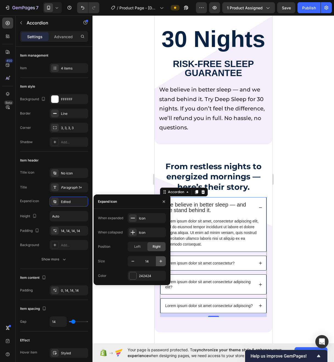
click at [159, 262] on icon "button" at bounding box center [160, 260] width 5 height 5
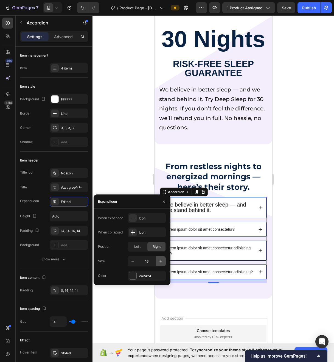
click at [159, 262] on icon "button" at bounding box center [160, 260] width 5 height 5
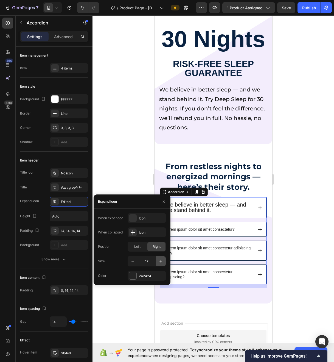
click at [159, 262] on icon "button" at bounding box center [160, 260] width 5 height 5
type input "19"
click at [137, 279] on div "242424" at bounding box center [147, 276] width 38 height 10
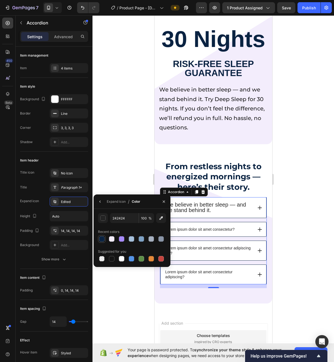
click at [104, 241] on div at bounding box center [101, 238] width 5 height 5
type input "0A2342"
click at [333, 209] on div at bounding box center [213, 188] width 242 height 346
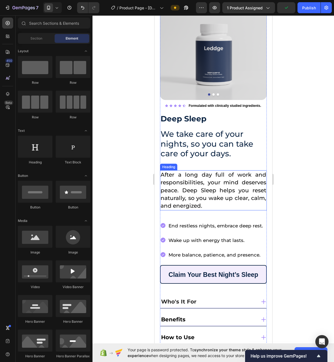
scroll to position [67, 0]
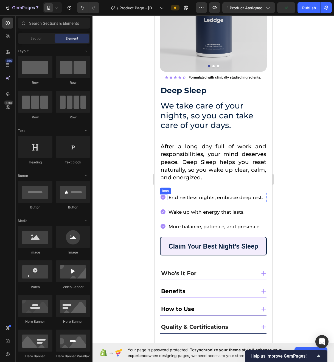
click at [163, 194] on div "Icon" at bounding box center [163, 197] width 7 height 6
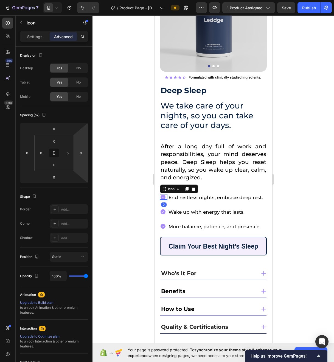
click at [119, 205] on div at bounding box center [213, 188] width 242 height 346
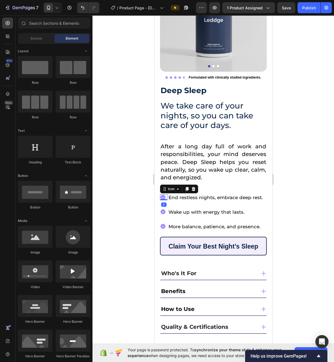
click at [164, 195] on icon at bounding box center [162, 197] width 5 height 5
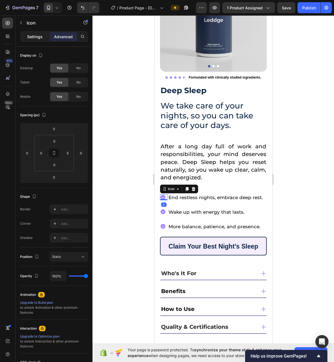
click at [34, 34] on p "Settings" at bounding box center [34, 37] width 15 height 6
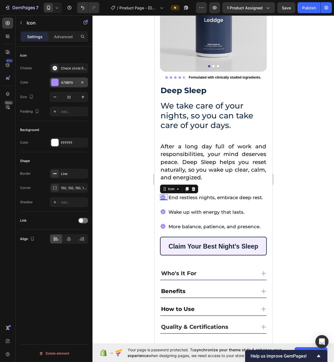
click at [75, 83] on div "A78BFA" at bounding box center [69, 82] width 16 height 5
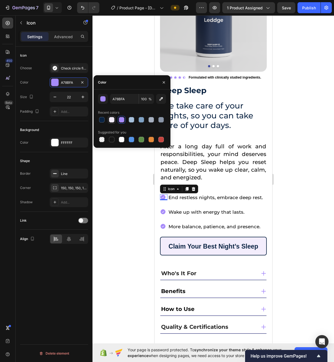
click at [108, 119] on div at bounding box center [112, 120] width 8 height 8
click at [101, 119] on div at bounding box center [101, 119] width 5 height 5
type input "0A2342"
click at [132, 187] on div at bounding box center [213, 188] width 242 height 346
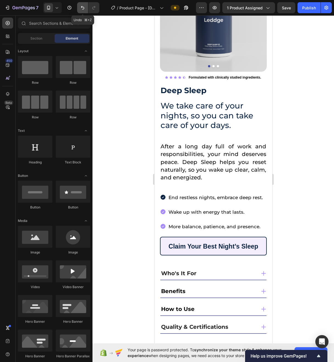
click at [82, 3] on button "Undo/Redo" at bounding box center [82, 7] width 11 height 11
click at [130, 153] on div at bounding box center [213, 188] width 242 height 346
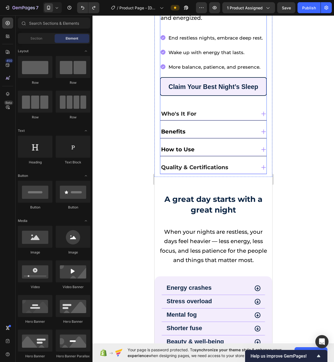
scroll to position [255, 0]
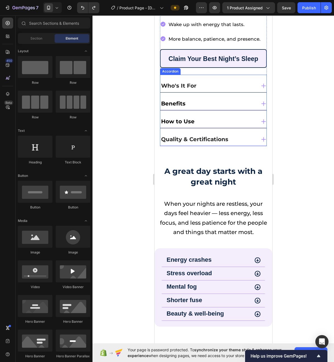
click at [240, 81] on div "Who's It For" at bounding box center [208, 86] width 96 height 10
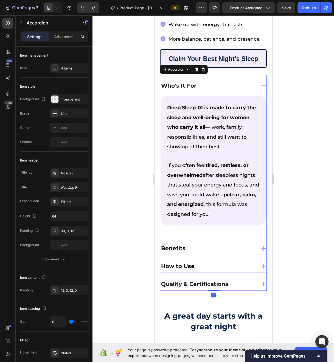
drag, startPoint x: 318, startPoint y: 203, endPoint x: 314, endPoint y: 203, distance: 4.4
click at [318, 203] on div at bounding box center [213, 188] width 242 height 346
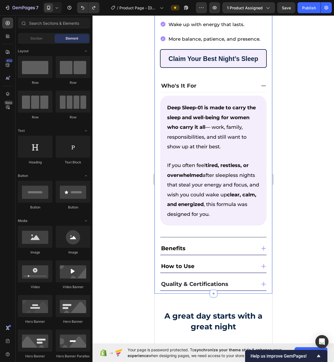
click at [231, 201] on h2 "Deep Sleep-01 is made to carry the sleep and well-being for women who carry it …" at bounding box center [213, 161] width 106 height 130
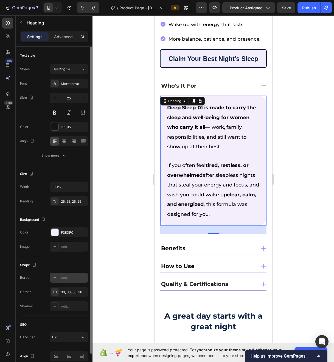
click at [61, 278] on div "Add..." at bounding box center [74, 277] width 26 height 5
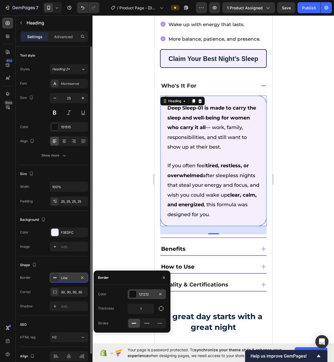
click at [133, 296] on div at bounding box center [132, 293] width 7 height 7
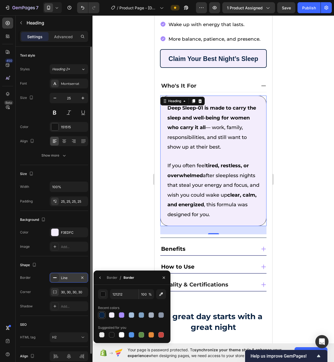
click at [102, 316] on div at bounding box center [101, 314] width 5 height 5
type input "0A2342"
click at [280, 274] on div at bounding box center [213, 188] width 242 height 346
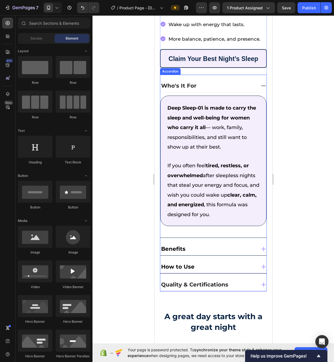
click at [213, 244] on div "Benefits" at bounding box center [208, 249] width 96 height 10
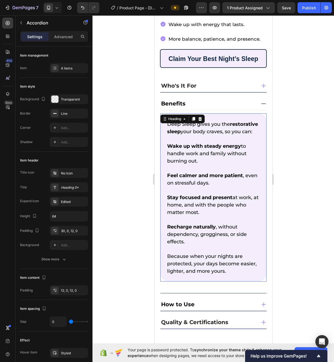
click at [199, 232] on span "Recharge naturally , without dependency, grogginess, or side effects." at bounding box center [207, 234] width 80 height 21
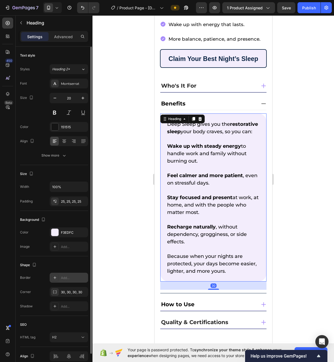
click at [74, 280] on div "Add..." at bounding box center [74, 277] width 26 height 5
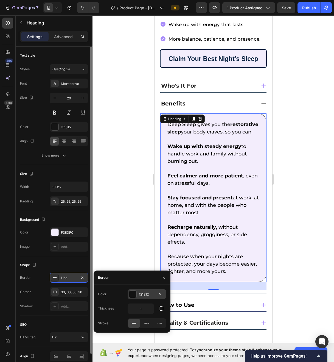
click at [144, 293] on div "121212" at bounding box center [147, 294] width 16 height 5
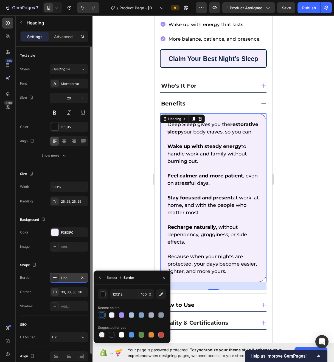
click at [101, 317] on div at bounding box center [101, 314] width 5 height 5
type input "0A2342"
click at [334, 286] on div at bounding box center [213, 188] width 242 height 346
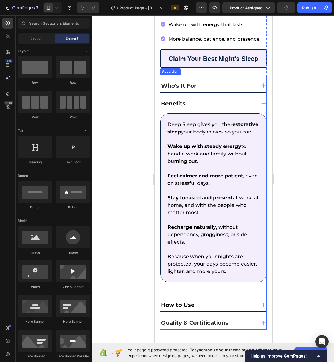
click at [226, 303] on div "How to Use" at bounding box center [208, 305] width 96 height 10
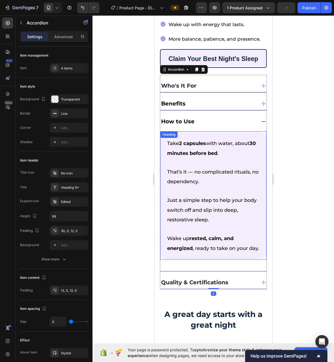
click at [176, 235] on span "Wake up rested, calm, and energized , ready to take on your day." at bounding box center [213, 243] width 92 height 16
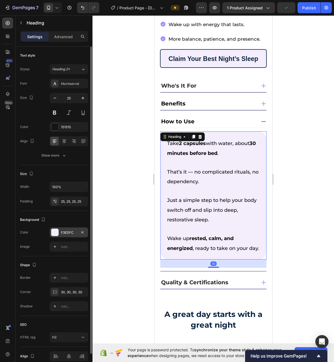
click at [65, 232] on div "F3EDFC" at bounding box center [69, 232] width 16 height 5
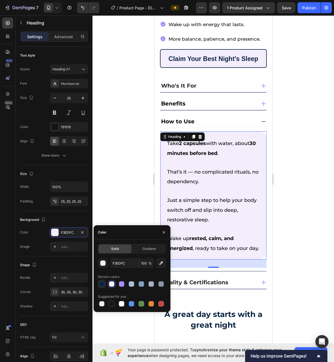
click at [103, 283] on div at bounding box center [101, 283] width 5 height 5
type input "0A2342"
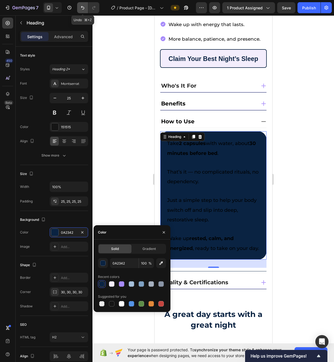
click at [86, 10] on button "Undo/Redo" at bounding box center [82, 7] width 11 height 11
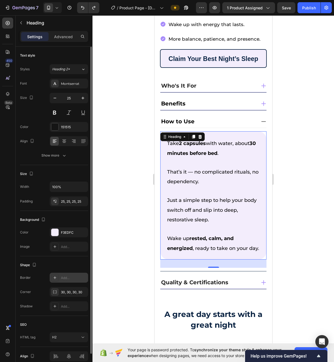
click at [70, 279] on div "Add..." at bounding box center [74, 277] width 26 height 5
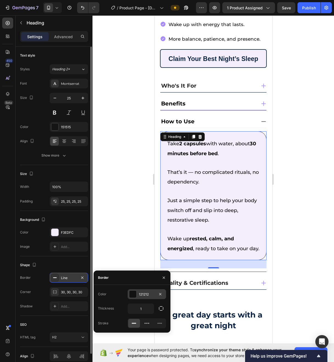
click at [145, 297] on div "121212" at bounding box center [147, 294] width 38 height 10
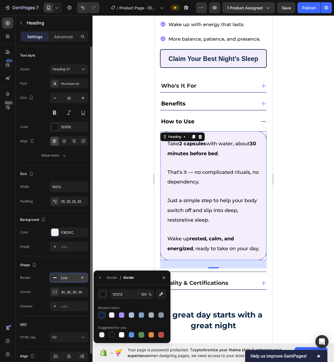
click at [101, 314] on div at bounding box center [101, 314] width 5 height 5
type input "0A2342"
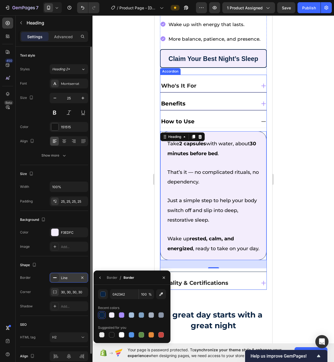
click at [237, 286] on div "Quality & Certifications" at bounding box center [208, 283] width 96 height 10
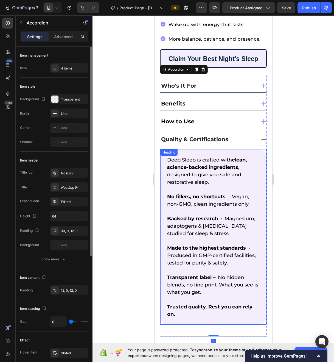
click at [186, 278] on span "Transparent label → No hidden blends, no fine print. What you see is what you g…" at bounding box center [212, 284] width 91 height 21
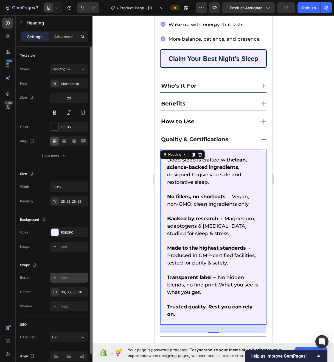
click at [71, 281] on div "Add..." at bounding box center [69, 278] width 38 height 10
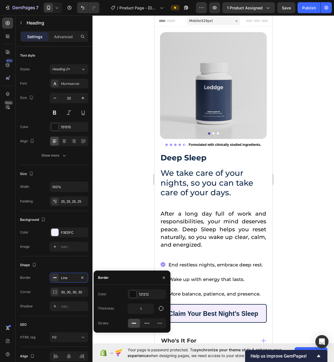
scroll to position [255, 0]
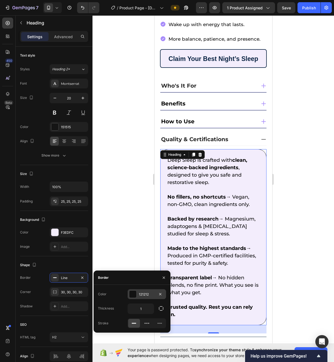
click at [139, 294] on div "121212" at bounding box center [147, 294] width 16 height 5
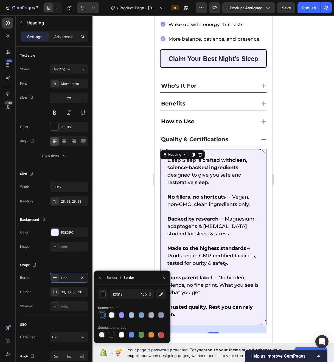
click at [101, 313] on div at bounding box center [101, 314] width 5 height 5
type input "0A2342"
click at [325, 264] on div at bounding box center [213, 188] width 242 height 346
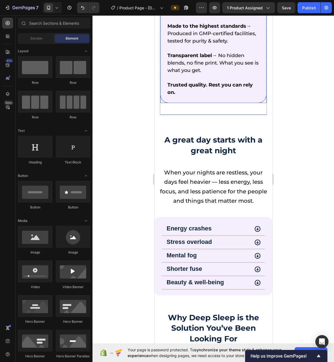
scroll to position [480, 0]
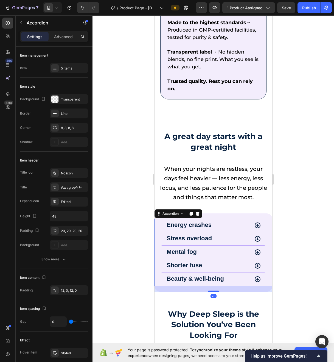
click at [225, 221] on div "Energy crashes" at bounding box center [207, 224] width 84 height 7
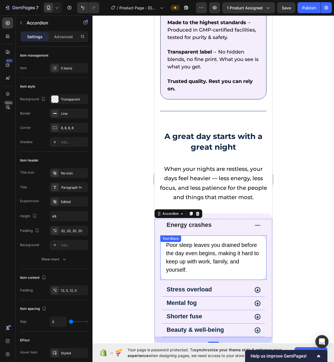
click at [254, 241] on p "Poor sleep leaves you drained before the day even begins, making it hard to kee…" at bounding box center [213, 257] width 95 height 33
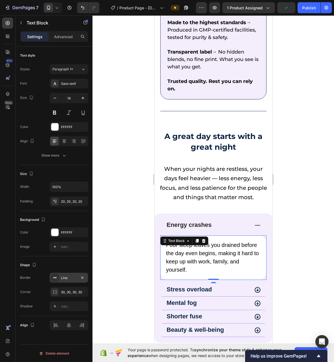
click at [67, 280] on div "Line" at bounding box center [69, 278] width 38 height 10
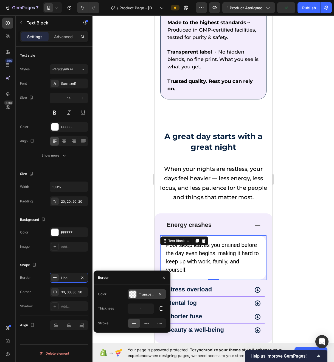
click at [142, 296] on div "Transparent" at bounding box center [147, 294] width 16 height 5
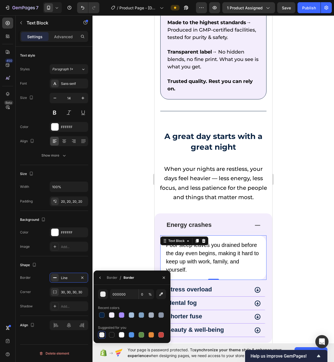
click at [103, 319] on div "000000 0 % Recent colors Suggested for you" at bounding box center [132, 313] width 68 height 49
click at [102, 318] on div at bounding box center [102, 315] width 8 height 8
type input "0A2342"
type input "100"
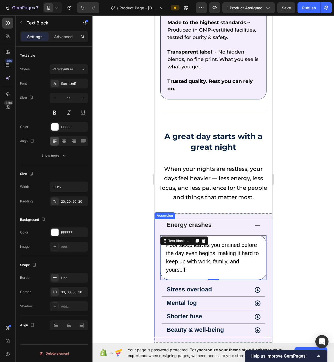
click at [319, 301] on div at bounding box center [213, 188] width 242 height 346
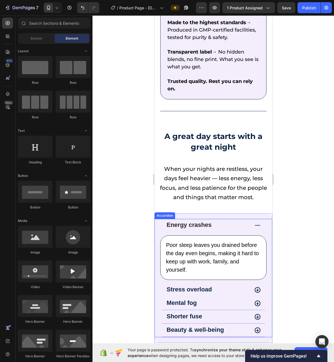
click at [235, 286] on div "Stress overload" at bounding box center [207, 289] width 84 height 7
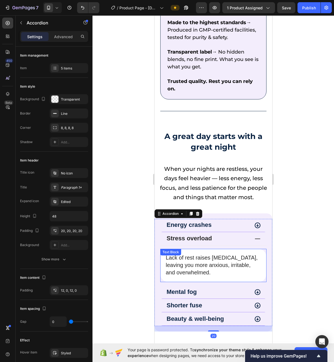
click at [189, 266] on span "Lack of rest raises [MEDICAL_DATA], leaving you more anxious, irritable, and ov…" at bounding box center [211, 264] width 92 height 21
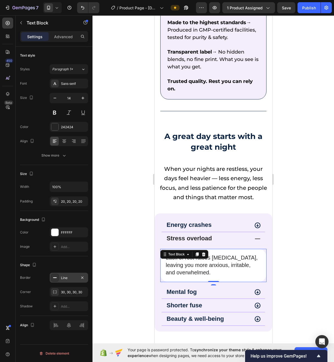
click at [69, 278] on div "Line" at bounding box center [69, 277] width 16 height 5
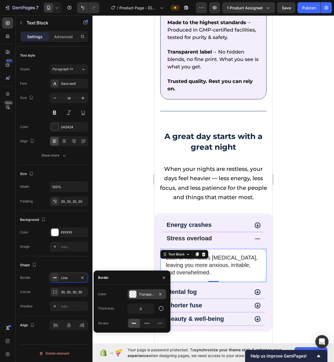
click at [132, 295] on div at bounding box center [132, 293] width 7 height 7
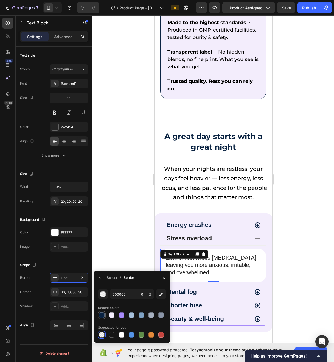
click at [103, 315] on div at bounding box center [101, 314] width 5 height 5
type input "0A2342"
type input "100"
click at [323, 280] on div at bounding box center [213, 188] width 242 height 346
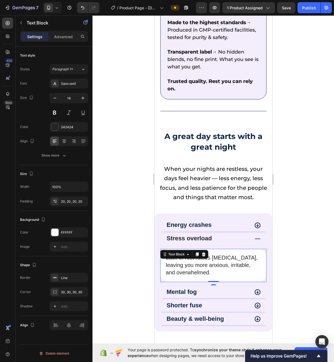
click at [218, 266] on p "Lack of rest raises [MEDICAL_DATA], leaving you more anxious, irritable, and ov…" at bounding box center [212, 265] width 95 height 23
click at [72, 278] on div "Line" at bounding box center [69, 277] width 16 height 5
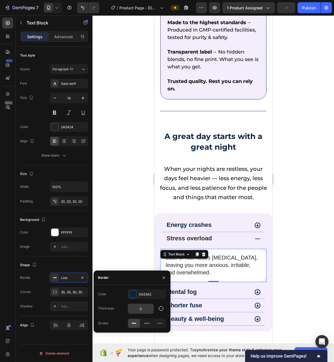
click at [146, 305] on input "0" at bounding box center [141, 309] width 26 height 10
type input "1"
click at [322, 279] on div at bounding box center [213, 188] width 242 height 346
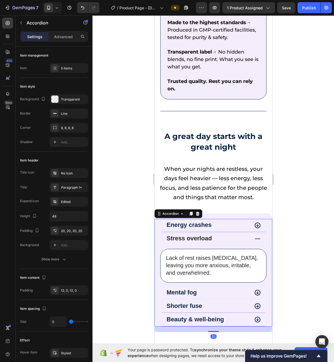
click at [216, 286] on div "Mental fog" at bounding box center [213, 292] width 106 height 13
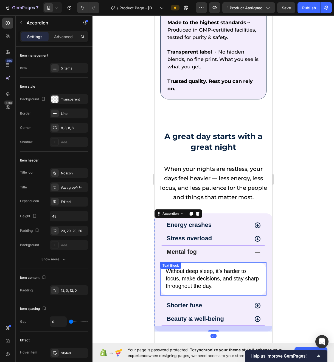
click at [202, 279] on span "Without deep sleep, it’s harder to focus, make decisions, and stay sharp throug…" at bounding box center [211, 278] width 93 height 21
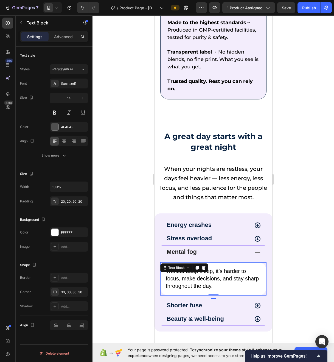
click at [334, 244] on div at bounding box center [213, 188] width 242 height 346
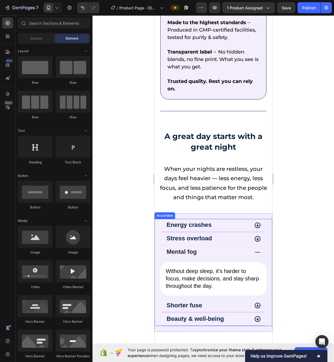
click at [219, 235] on div "Stress overload" at bounding box center [207, 238] width 84 height 7
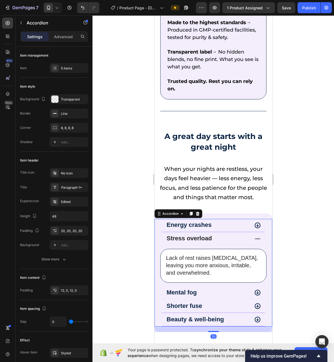
click at [224, 287] on div "Mental fog" at bounding box center [213, 292] width 106 height 13
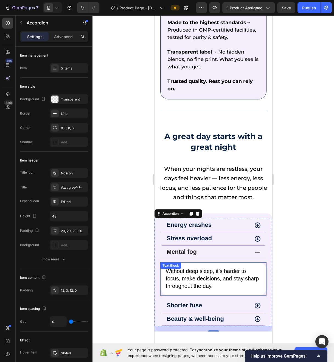
click at [224, 284] on div "Without deep sleep, it’s harder to focus, make decisions, and stay sharp throug…" at bounding box center [213, 278] width 106 height 33
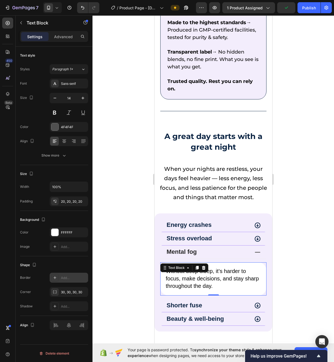
click at [69, 277] on div "Add..." at bounding box center [74, 277] width 26 height 5
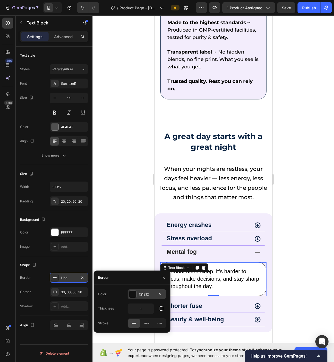
click at [142, 294] on div "121212" at bounding box center [147, 294] width 16 height 5
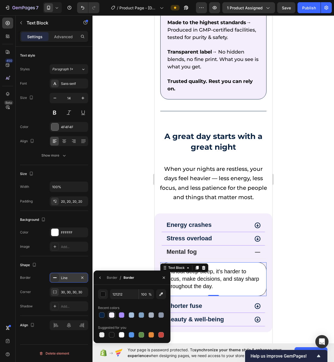
click at [104, 316] on div at bounding box center [101, 314] width 5 height 5
type input "0A2342"
click at [212, 302] on div "Shorter fuse" at bounding box center [207, 305] width 84 height 7
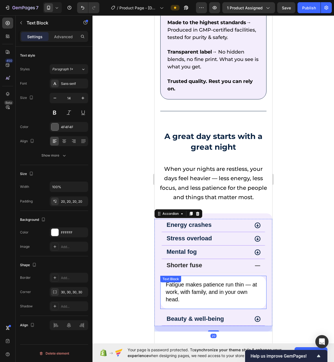
click at [193, 290] on p "Fatigue makes patience run thin — at work, with family, and in your own head." at bounding box center [212, 292] width 95 height 23
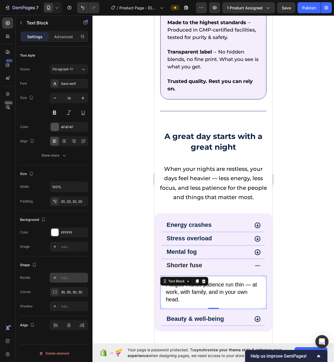
click at [71, 278] on div "Add..." at bounding box center [74, 277] width 26 height 5
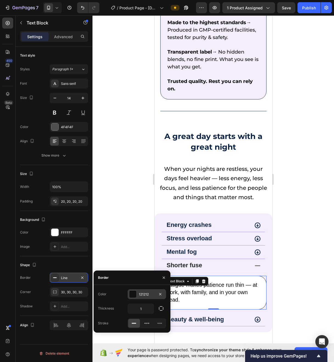
click at [141, 297] on div "121212" at bounding box center [147, 294] width 38 height 10
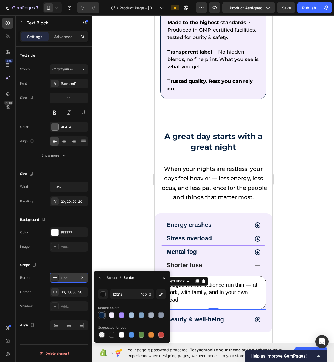
click at [104, 315] on div at bounding box center [101, 314] width 5 height 5
type input "0A2342"
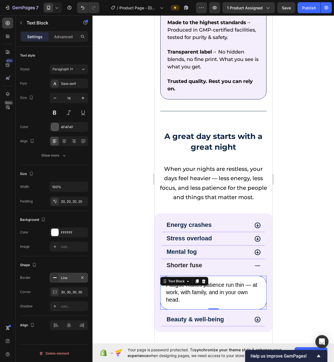
click at [334, 308] on div at bounding box center [213, 188] width 242 height 346
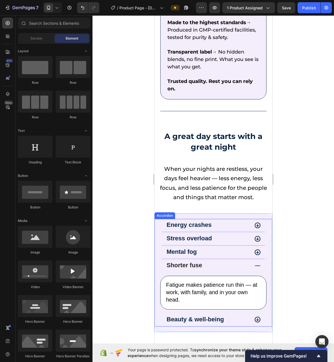
click at [235, 316] on div "Beauty & well-being" at bounding box center [207, 319] width 84 height 7
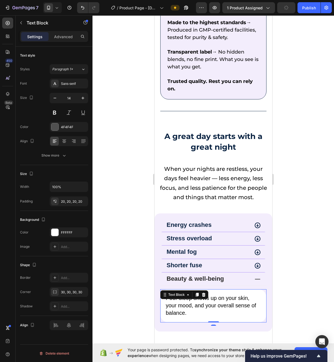
click at [206, 296] on span "Poor sleep shows up on your skin, your mood, and your overall sense of balance." at bounding box center [210, 305] width 90 height 21
click at [70, 277] on div "Add..." at bounding box center [74, 277] width 26 height 5
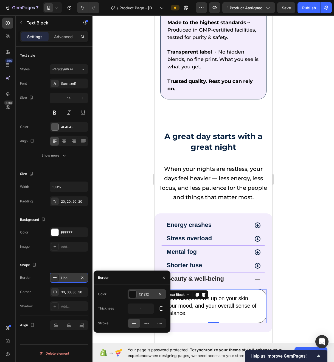
click at [147, 298] on div "121212" at bounding box center [147, 294] width 38 height 10
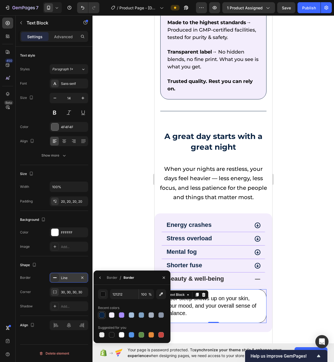
click at [101, 315] on div at bounding box center [101, 314] width 5 height 5
type input "0A2342"
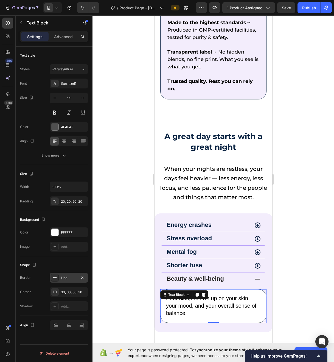
click at [296, 301] on div at bounding box center [213, 188] width 242 height 346
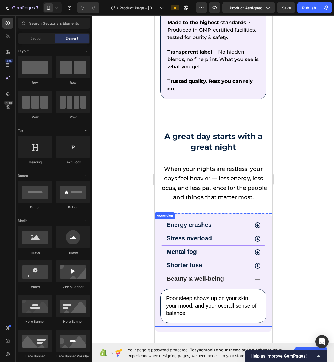
click at [246, 219] on div "Energy crashes" at bounding box center [213, 225] width 106 height 13
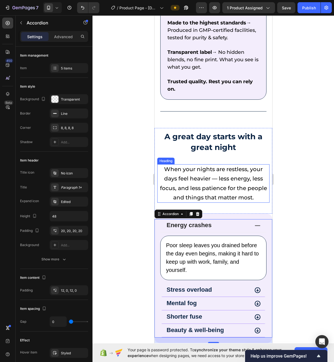
scroll to position [546, 0]
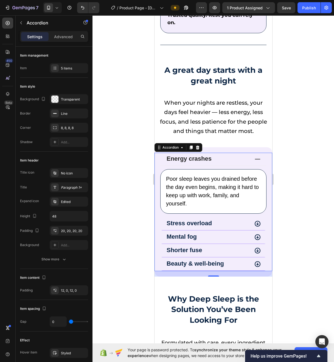
click at [254, 156] on icon at bounding box center [257, 159] width 7 height 7
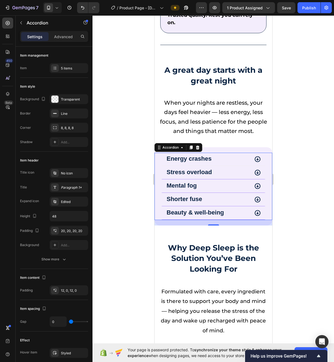
click at [238, 155] on div "Energy crashes" at bounding box center [207, 158] width 84 height 7
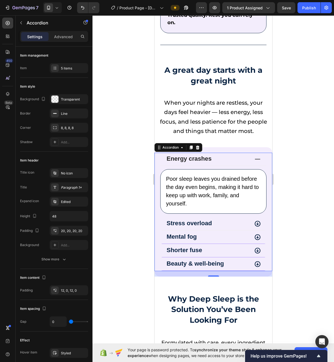
click at [230, 220] on div "Stress overload" at bounding box center [207, 223] width 84 height 7
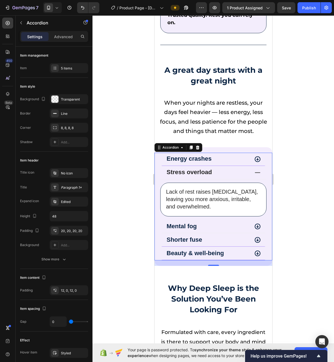
click at [227, 223] on div "Mental fog" at bounding box center [207, 226] width 84 height 7
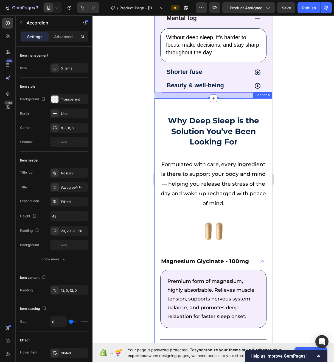
scroll to position [821, 0]
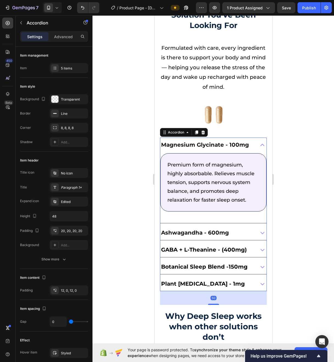
click at [251, 233] on div "Ashwagandha - 600mg" at bounding box center [213, 232] width 106 height 15
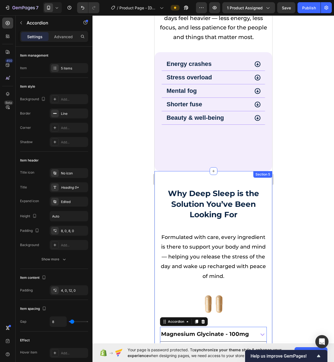
scroll to position [728, 0]
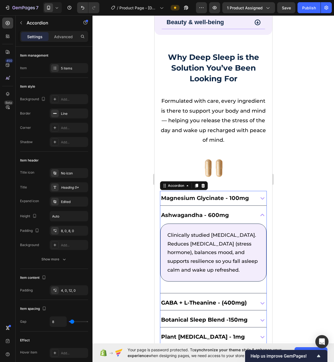
click at [258, 216] on icon at bounding box center [262, 215] width 8 height 8
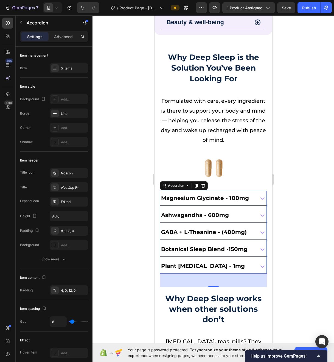
click at [334, 207] on div at bounding box center [213, 188] width 242 height 346
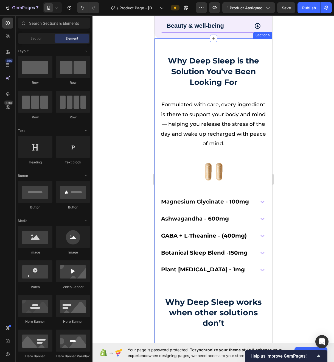
scroll to position [601, 0]
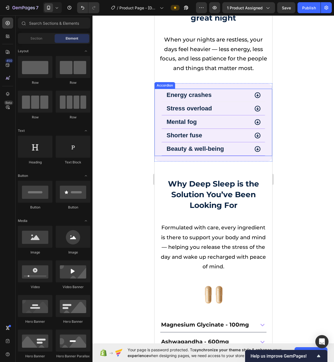
click at [239, 97] on div "Energy crashes" at bounding box center [207, 95] width 84 height 7
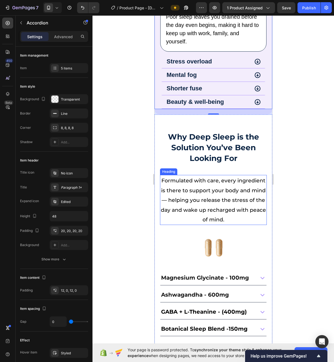
scroll to position [703, 0]
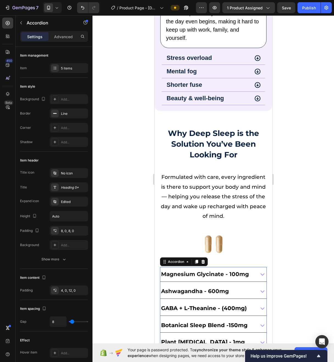
click at [248, 275] on div "Magnesium Glycinate - 100mg" at bounding box center [207, 274] width 94 height 10
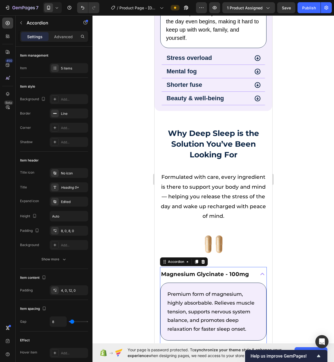
scroll to position [756, 0]
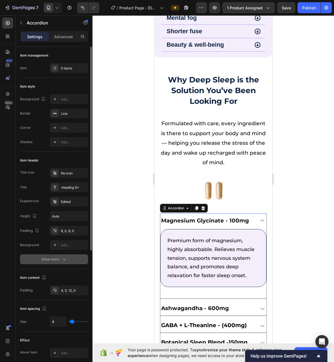
click at [58, 257] on div "Show more" at bounding box center [54, 258] width 26 height 5
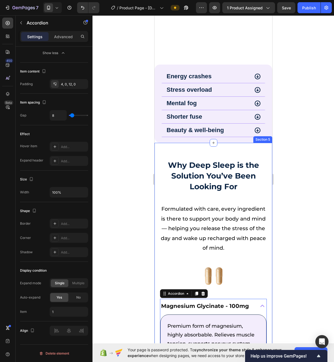
scroll to position [765, 0]
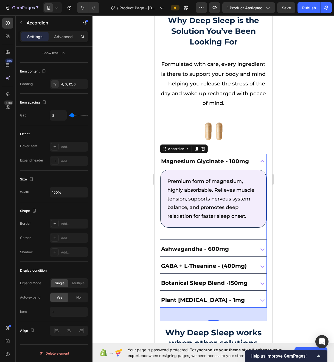
drag, startPoint x: 256, startPoint y: 162, endPoint x: 428, endPoint y: 181, distance: 172.7
click at [258, 162] on icon at bounding box center [262, 161] width 8 height 8
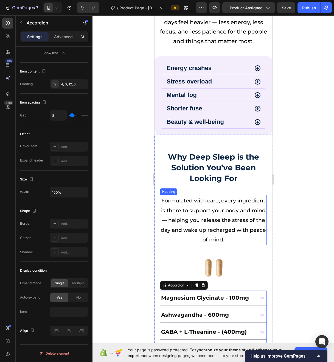
scroll to position [655, 0]
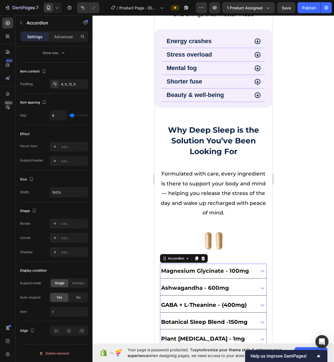
click at [214, 269] on span "Magnesium Glycinate - 100mg" at bounding box center [205, 270] width 88 height 7
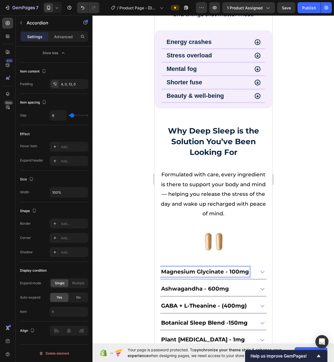
click at [214, 269] on span "Magnesium Glycinate - 100mg" at bounding box center [205, 271] width 88 height 7
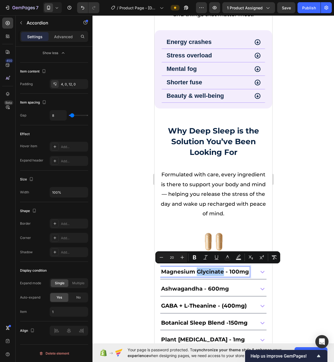
click at [291, 175] on div at bounding box center [213, 188] width 242 height 346
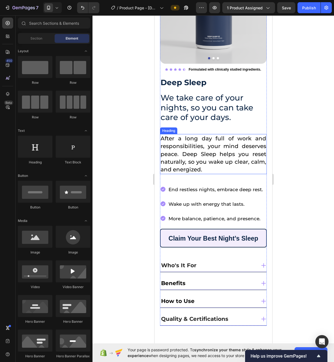
scroll to position [0, 0]
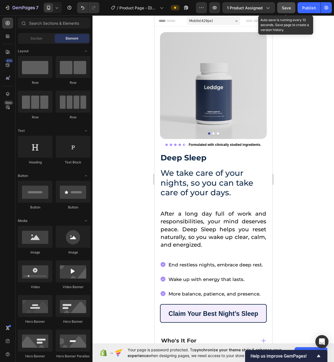
click at [286, 11] on button "Save" at bounding box center [286, 7] width 18 height 11
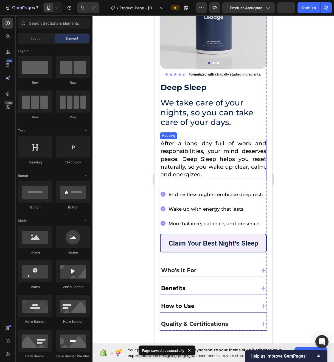
scroll to position [162, 0]
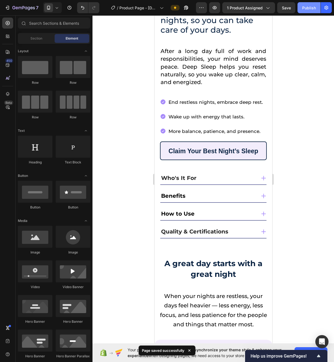
click at [307, 10] on button "Publish" at bounding box center [308, 7] width 23 height 11
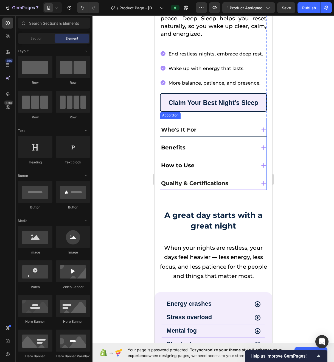
scroll to position [277, 0]
